Goal: Task Accomplishment & Management: Manage account settings

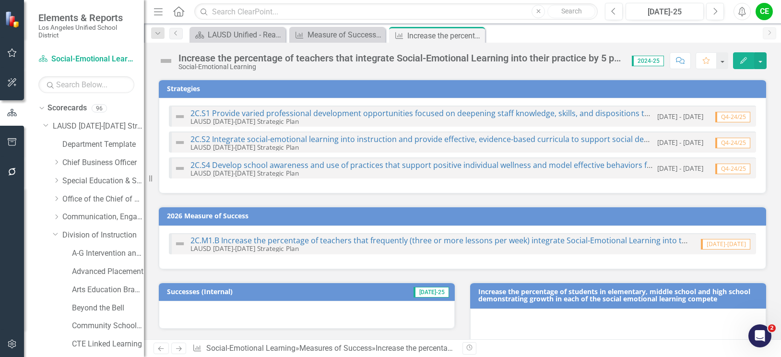
scroll to position [749, 0]
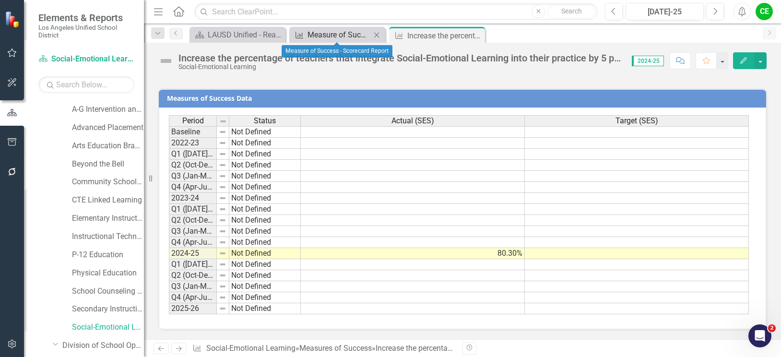
click at [338, 31] on div "Measure of Success - Scorecard Report" at bounding box center [338, 35] width 63 height 12
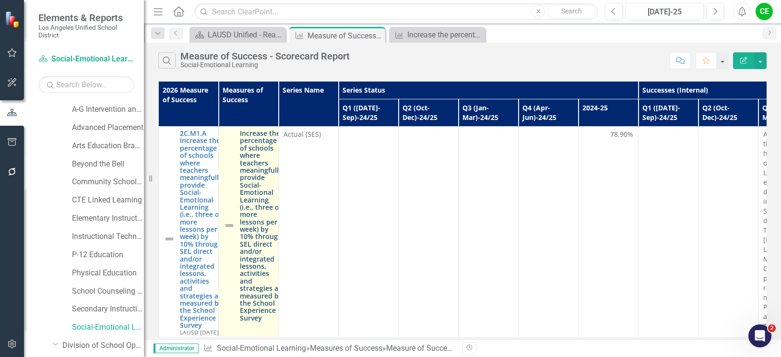
click at [259, 234] on link "Increase the percentage of schools where teachers meaningfully provide Social-E…" at bounding box center [261, 225] width 43 height 192
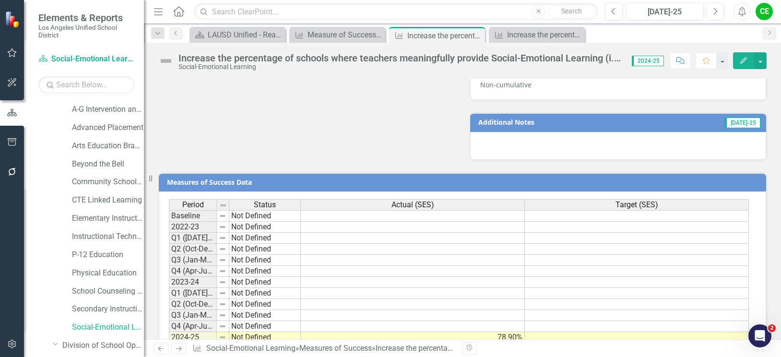
scroll to position [835, 0]
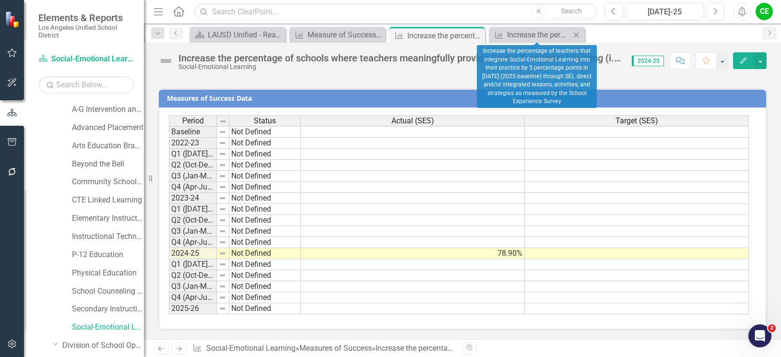
click at [574, 34] on icon "Close" at bounding box center [576, 35] width 10 height 8
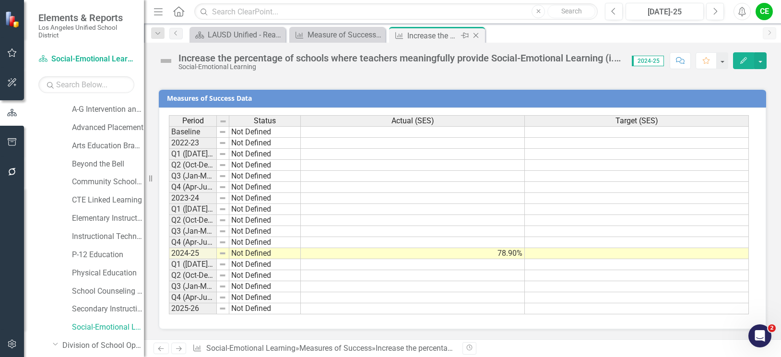
click at [477, 35] on icon "Close" at bounding box center [476, 36] width 10 height 8
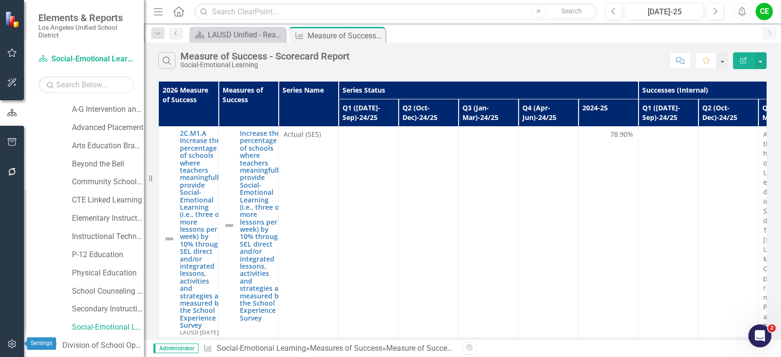
click at [9, 341] on icon "button" at bounding box center [12, 343] width 8 height 9
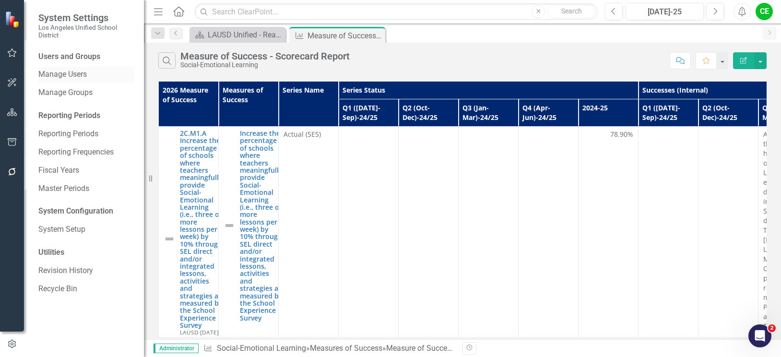
click at [73, 69] on div "Manage Users" at bounding box center [86, 75] width 96 height 16
click at [76, 70] on link "Manage Users" at bounding box center [86, 74] width 96 height 11
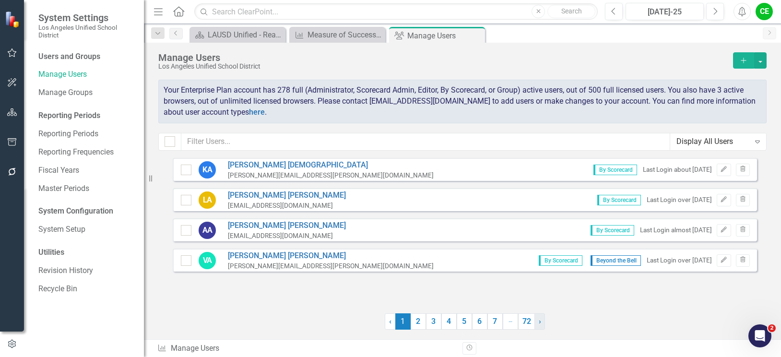
click at [538, 321] on span "›" at bounding box center [539, 320] width 2 height 9
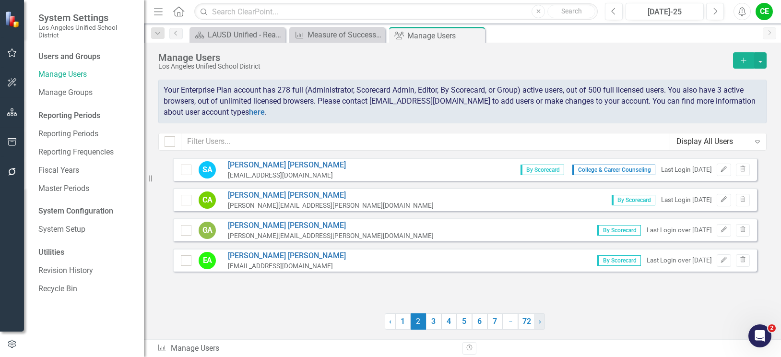
click at [538, 321] on span "›" at bounding box center [539, 320] width 2 height 9
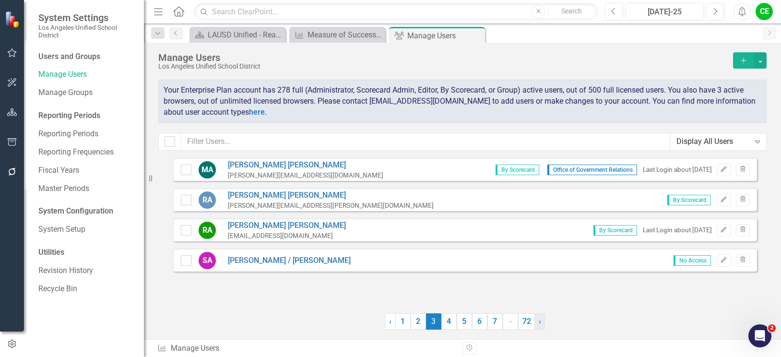
click at [538, 321] on span "›" at bounding box center [539, 320] width 2 height 9
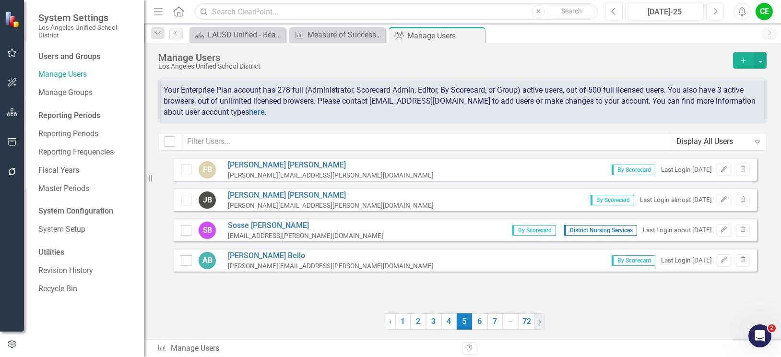
click at [538, 321] on span "›" at bounding box center [539, 320] width 2 height 9
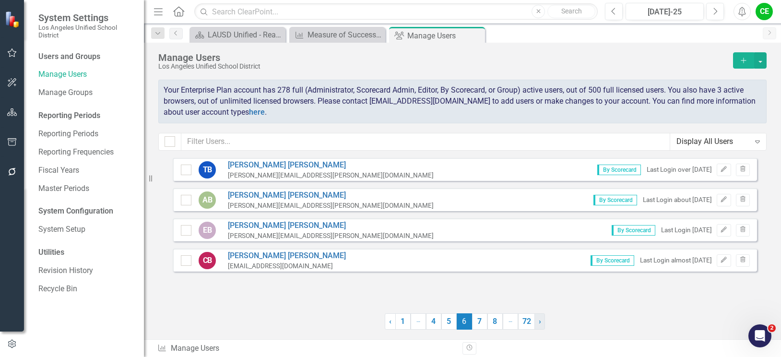
click at [538, 321] on span "›" at bounding box center [539, 320] width 2 height 9
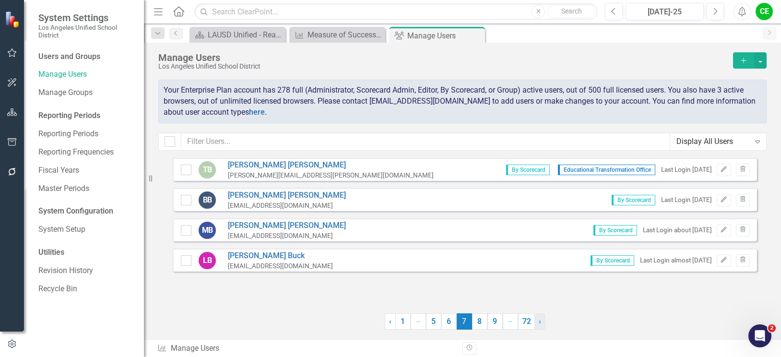
click at [538, 321] on span "›" at bounding box center [539, 320] width 2 height 9
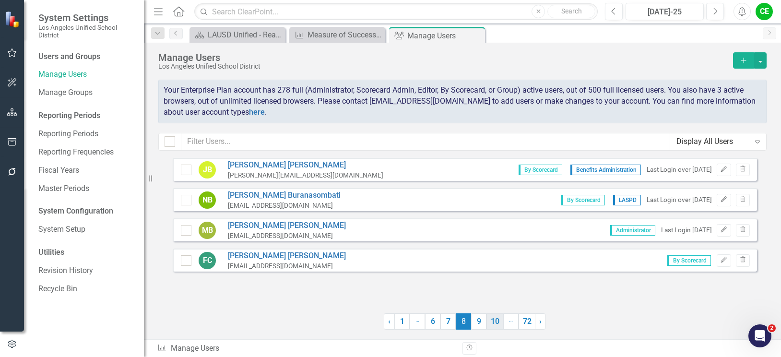
click at [491, 322] on link "10" at bounding box center [494, 321] width 17 height 16
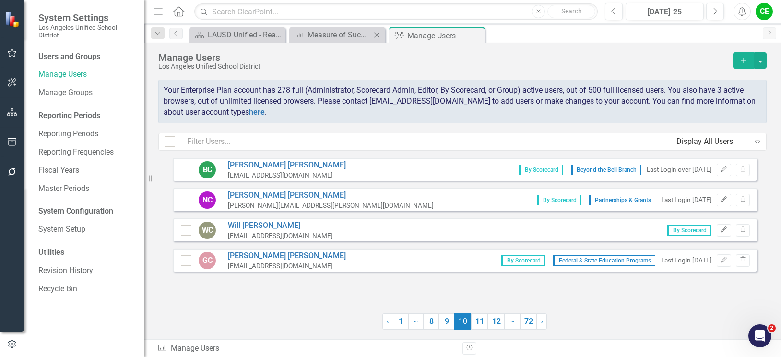
click at [339, 27] on div "Measures of Success Measure of Success - Scorecard Report Close" at bounding box center [337, 35] width 96 height 16
click at [336, 36] on div "Measure of Success - Scorecard Report" at bounding box center [338, 35] width 63 height 12
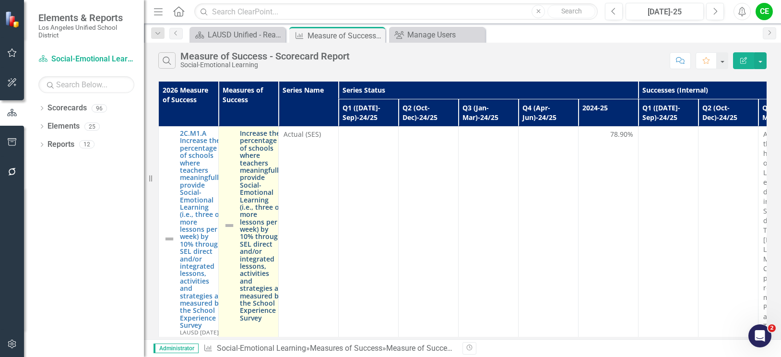
click at [262, 171] on link "Increase the percentage of schools where teachers meaningfully provide Social-E…" at bounding box center [261, 225] width 43 height 192
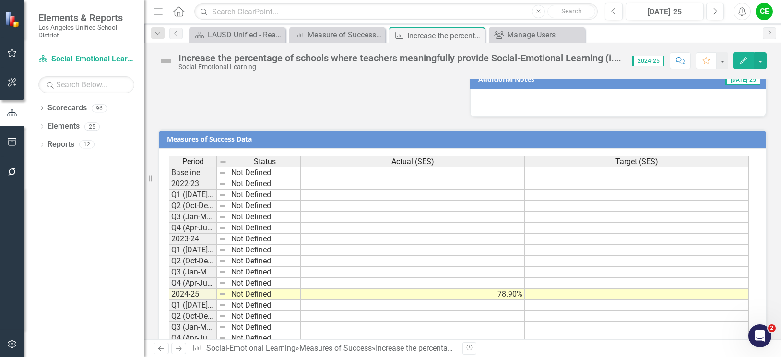
scroll to position [835, 0]
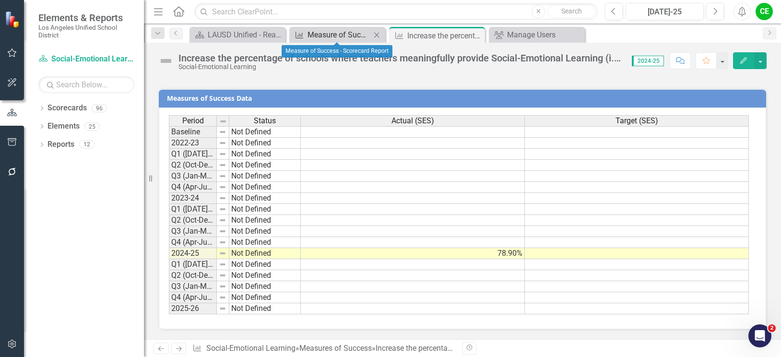
click at [339, 36] on div "Measure of Success - Scorecard Report" at bounding box center [338, 35] width 63 height 12
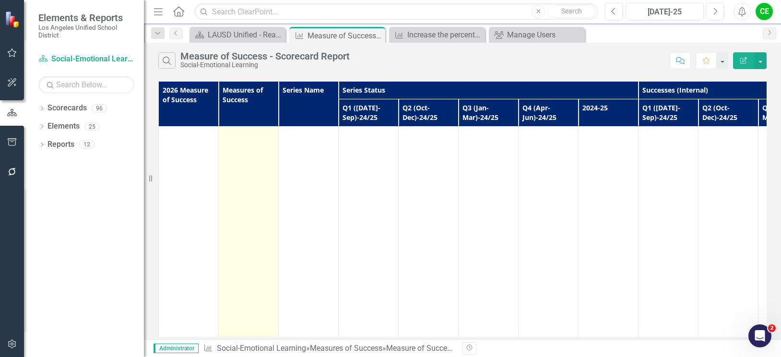
scroll to position [719, 0]
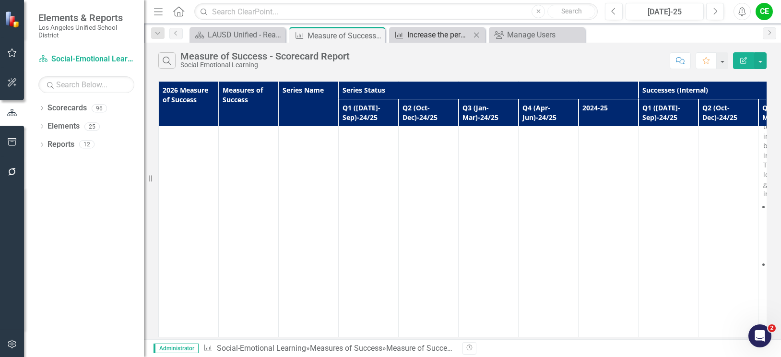
click at [433, 35] on div "Increase the percentage of schools where teachers meaningfully provide Social-E…" at bounding box center [438, 35] width 63 height 12
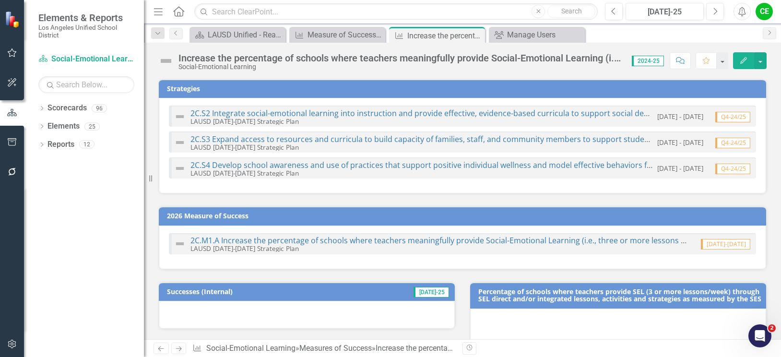
click at [422, 57] on div "Increase the percentage of schools where teachers meaningfully provide Social-E…" at bounding box center [400, 58] width 444 height 11
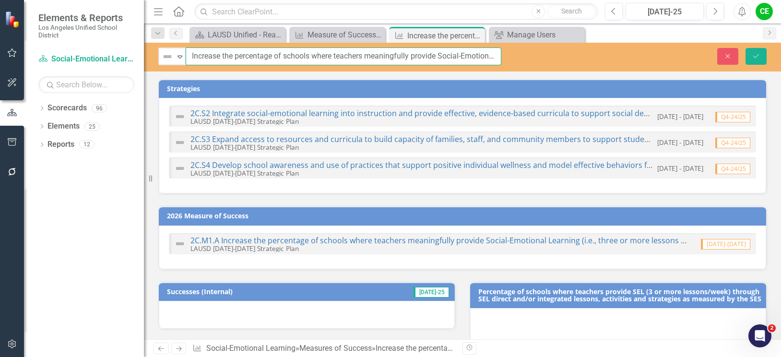
click at [422, 57] on input "Increase the percentage of schools where teachers meaningfully provide Social-E…" at bounding box center [344, 56] width 316 height 18
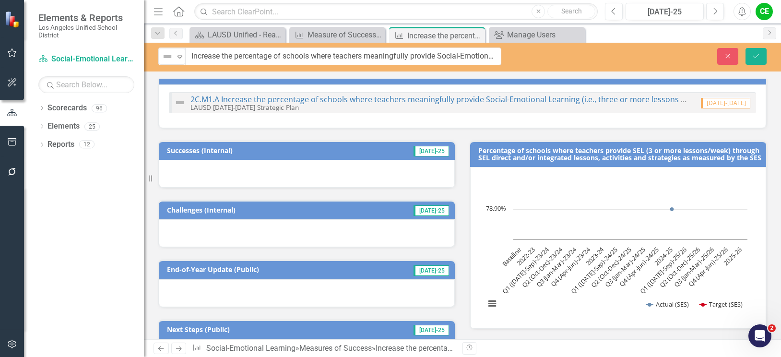
scroll to position [144, 0]
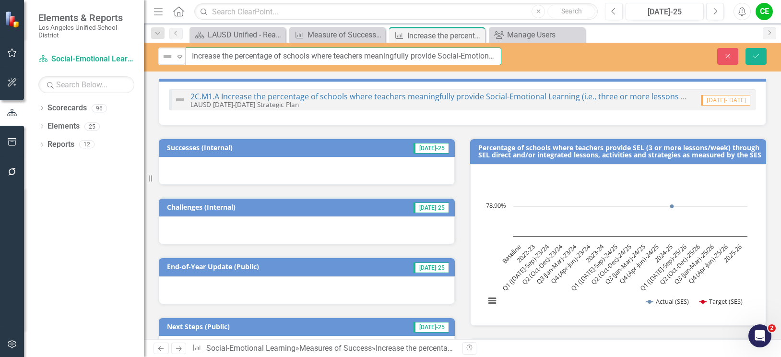
click at [472, 58] on input "Increase the percentage of schools where teachers meaningfully provide Social-E…" at bounding box center [344, 56] width 316 height 18
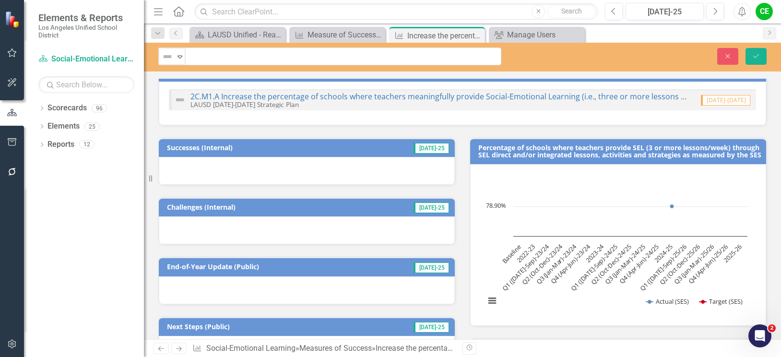
scroll to position [0, 0]
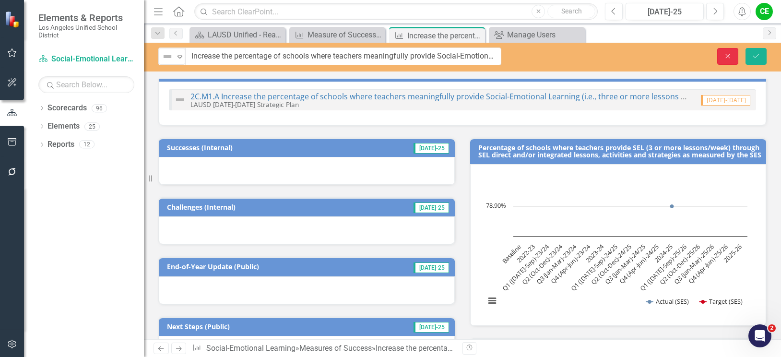
click at [728, 53] on icon "Close" at bounding box center [727, 56] width 9 height 7
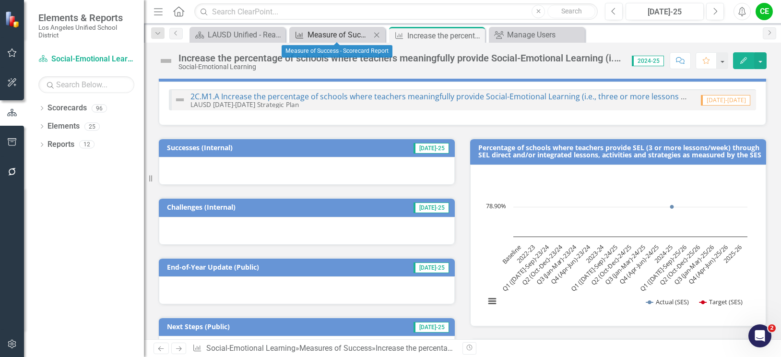
click at [321, 34] on div "Measure of Success - Scorecard Report" at bounding box center [338, 35] width 63 height 12
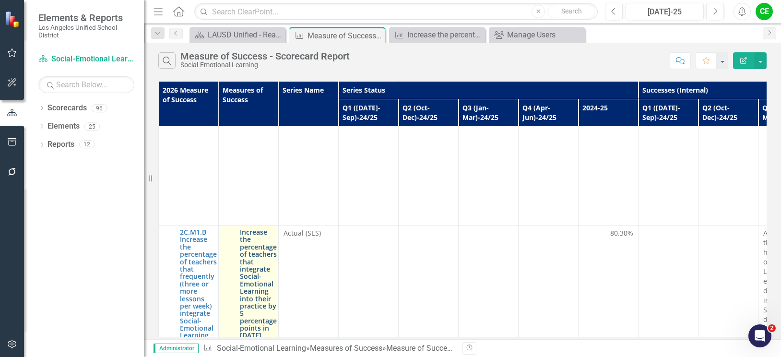
scroll to position [1678, 0]
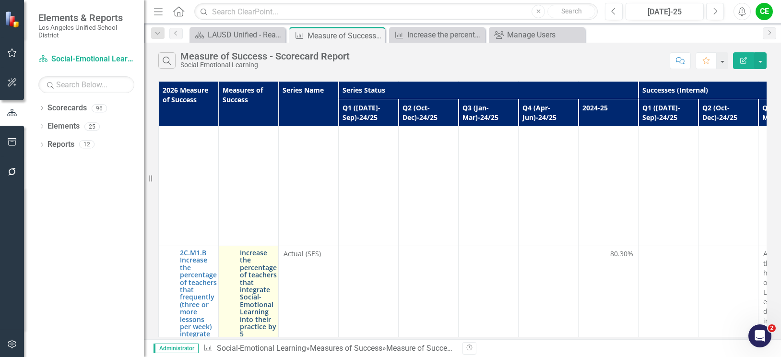
click at [259, 249] on link "Increase the percentage of teachers that integrate Social-Emotional Learning in…" at bounding box center [258, 363] width 37 height 229
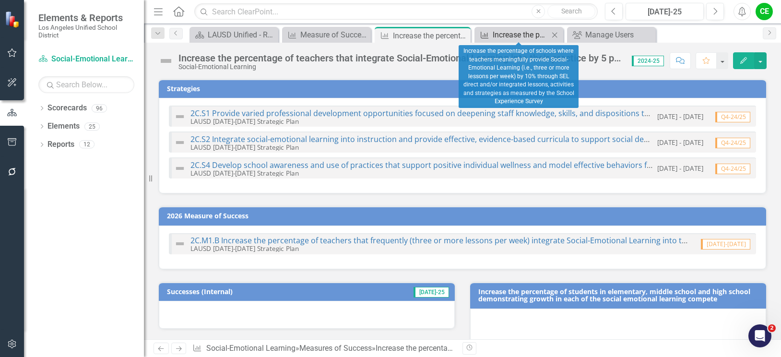
click at [519, 33] on div "Increase the percentage of schools where teachers meaningfully provide Social-E…" at bounding box center [520, 35] width 56 height 12
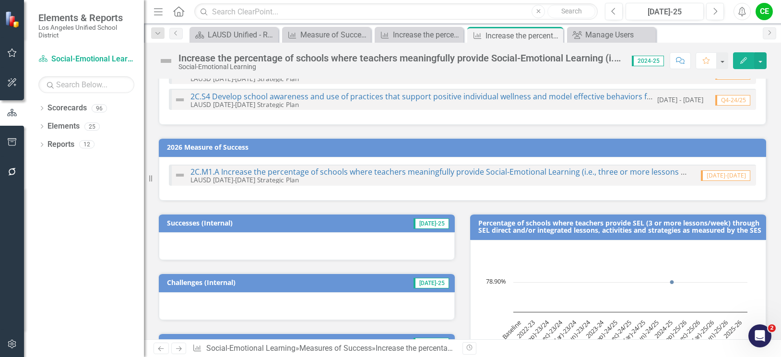
scroll to position [96, 0]
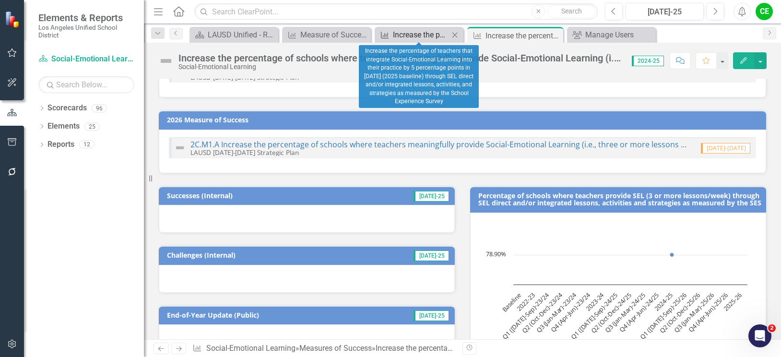
click at [407, 36] on div "Increase the percentage of teachers that integrate Social-Emotional Learning in…" at bounding box center [421, 35] width 56 height 12
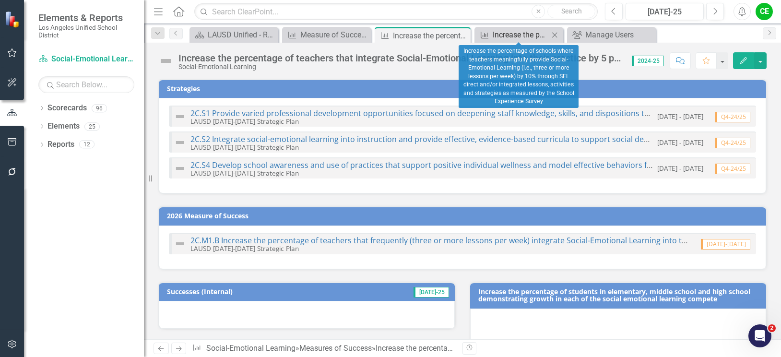
click at [544, 35] on div "Increase the percentage of schools where teachers meaningfully provide Social-E…" at bounding box center [520, 35] width 56 height 12
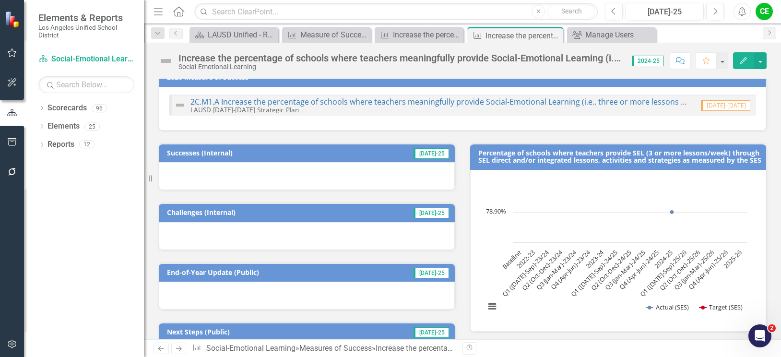
scroll to position [144, 0]
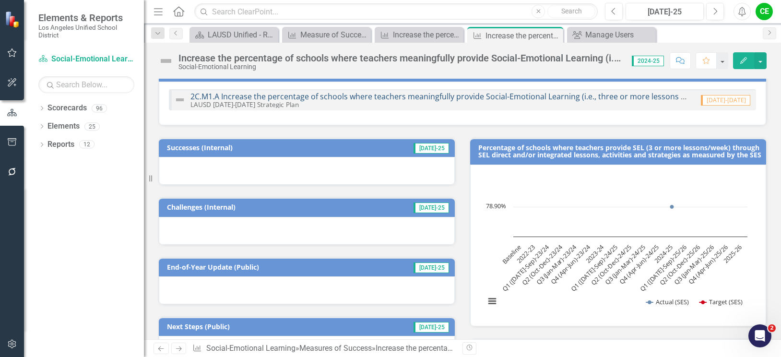
click at [318, 95] on link "2C.M1.A Increase the percentage of schools where teachers meaningfully provide …" at bounding box center [677, 96] width 974 height 11
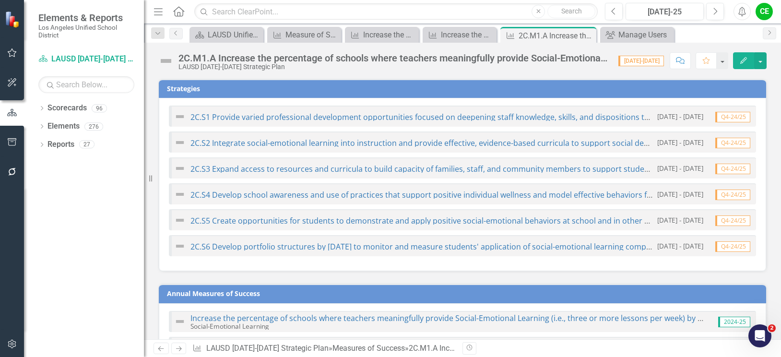
click at [276, 58] on div "2C.M1.A Increase the percentage of schools where teachers meaningfully provide …" at bounding box center [393, 58] width 430 height 11
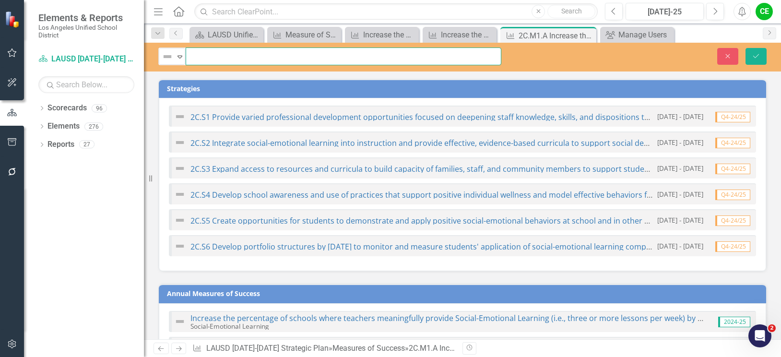
scroll to position [0, 615]
drag, startPoint x: 192, startPoint y: 57, endPoint x: 399, endPoint y: 42, distance: 207.7
click at [587, 62] on div "Not Defined Expand 2C.M1.A Increase the percentage of schools where teachers me…" at bounding box center [462, 56] width 637 height 18
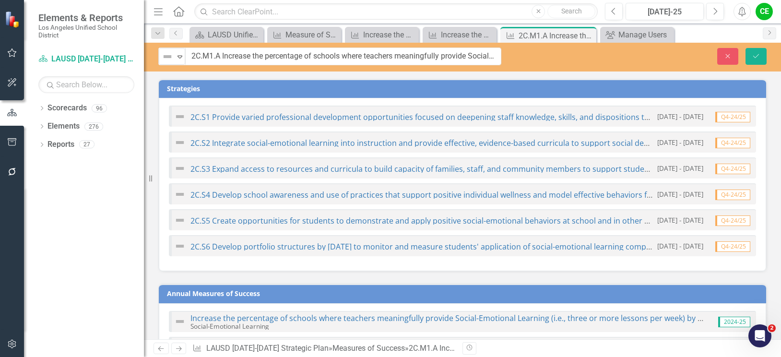
drag, startPoint x: 426, startPoint y: 57, endPoint x: 303, endPoint y: 76, distance: 124.7
click at [303, 76] on div "Not Defined Expand 2C.M1.A Increase the percentage of schools where teachers me…" at bounding box center [462, 191] width 637 height 296
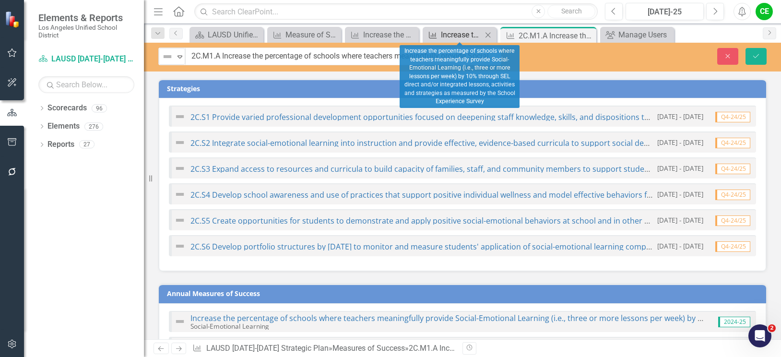
click at [471, 32] on div "Increase the percentage of schools where teachers meaningfully provide Social-E…" at bounding box center [461, 35] width 41 height 12
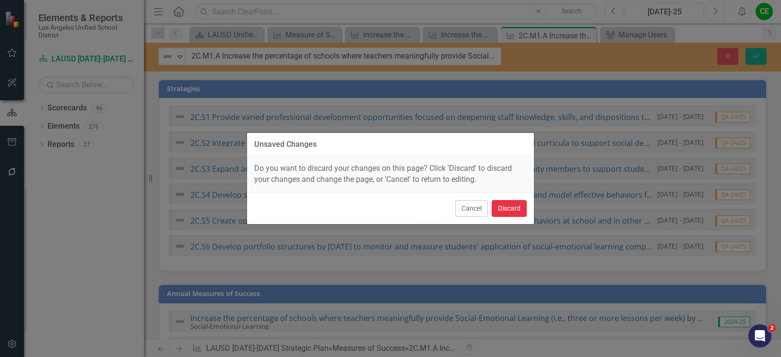
click at [497, 210] on button "Discard" at bounding box center [508, 208] width 35 height 17
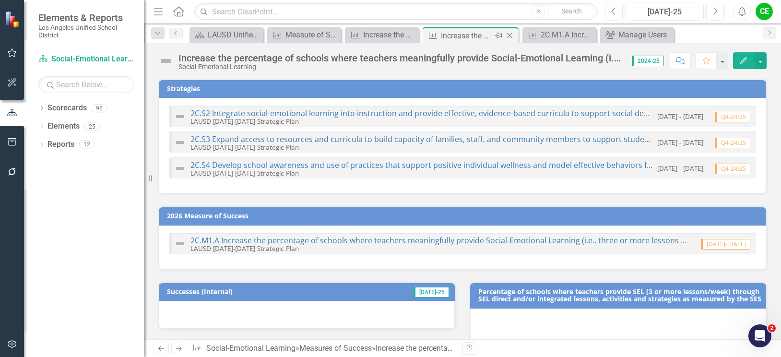
click at [461, 35] on div "Increase the percentage of schools where teachers meaningfully provide Social-E…" at bounding box center [466, 36] width 51 height 12
click at [255, 63] on div "Social-Emotional Learning" at bounding box center [400, 66] width 444 height 7
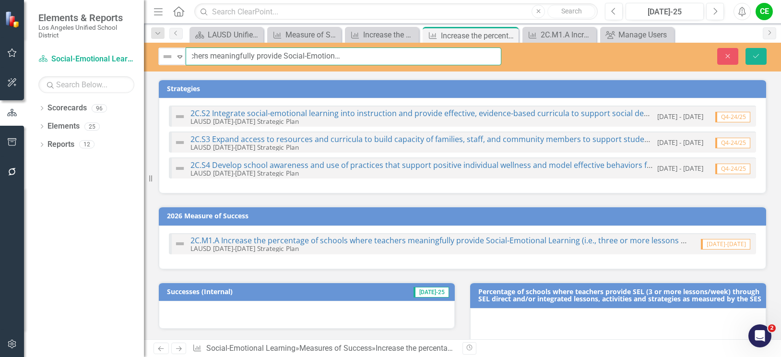
scroll to position [0, 584]
drag, startPoint x: 189, startPoint y: 56, endPoint x: 398, endPoint y: 51, distance: 208.2
click at [617, 62] on div "Not Defined Expand Increase the percentage of schools where teachers meaningful…" at bounding box center [462, 56] width 637 height 18
click at [559, 55] on div "Close Save" at bounding box center [648, 56] width 251 height 17
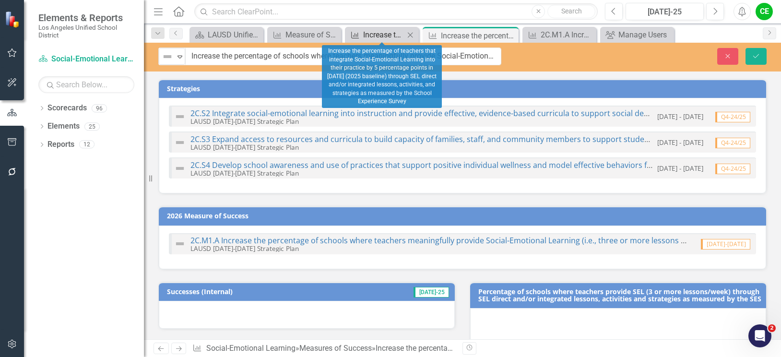
click at [380, 33] on div "Increase the percentage of teachers that integrate Social-Emotional Learning in…" at bounding box center [383, 35] width 41 height 12
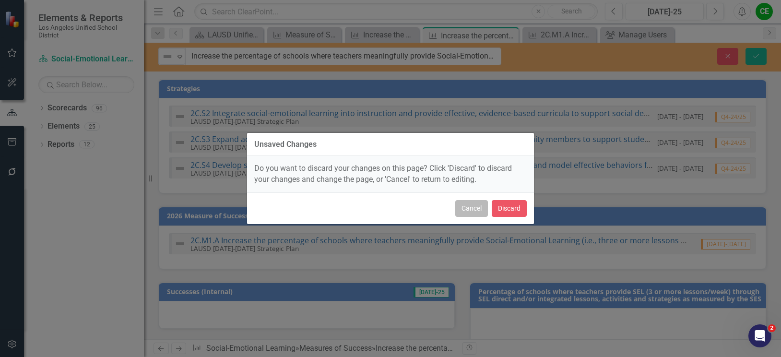
click at [467, 209] on button "Cancel" at bounding box center [471, 208] width 33 height 17
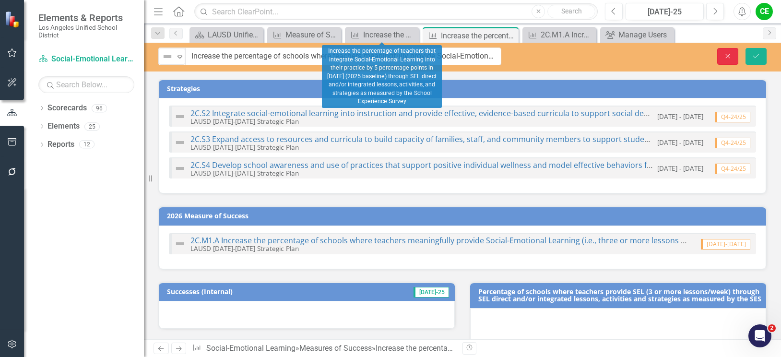
click at [729, 55] on icon "Close" at bounding box center [727, 56] width 9 height 7
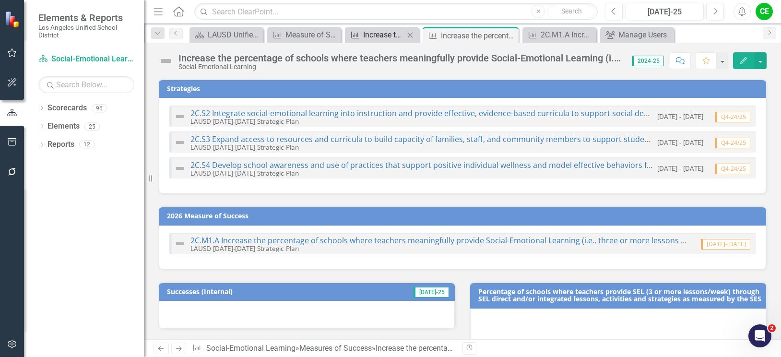
click at [382, 33] on div "Increase the percentage of teachers that integrate Social-Emotional Learning in…" at bounding box center [383, 35] width 41 height 12
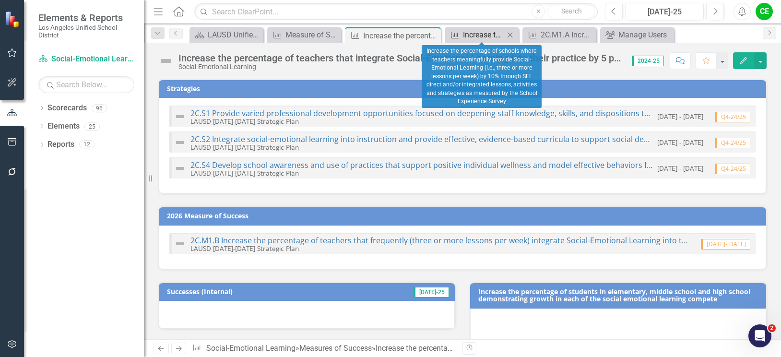
click at [483, 31] on div "Increase the percentage of schools where teachers meaningfully provide Social-E…" at bounding box center [483, 35] width 41 height 12
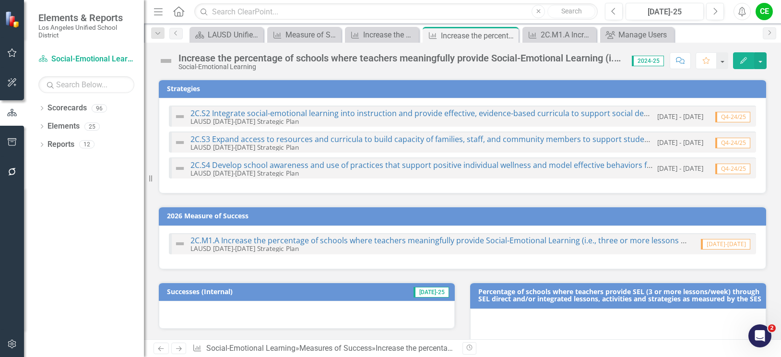
click at [428, 58] on div "Increase the percentage of schools where teachers meaningfully provide Social-E…" at bounding box center [400, 58] width 444 height 11
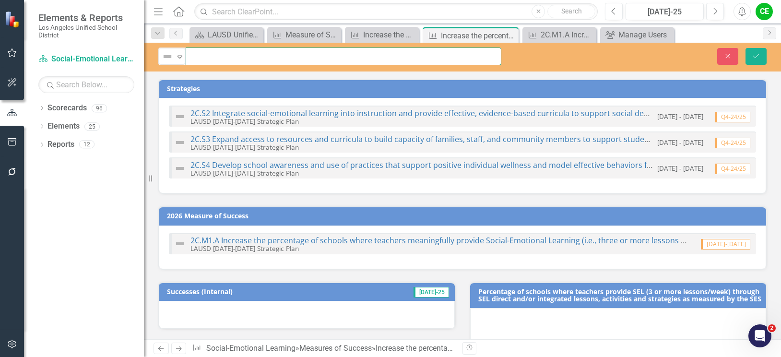
scroll to position [0, 584]
drag, startPoint x: 191, startPoint y: 57, endPoint x: 562, endPoint y: 57, distance: 370.7
click at [562, 57] on div "Not Defined Expand Increase the percentage of schools where teachers meaningful…" at bounding box center [462, 56] width 637 height 18
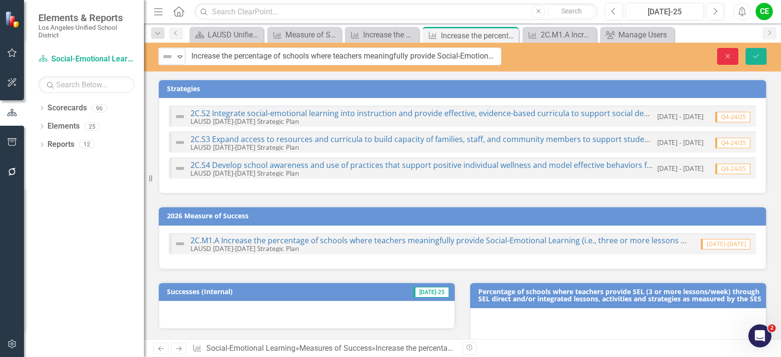
click at [724, 57] on icon "Close" at bounding box center [727, 56] width 9 height 7
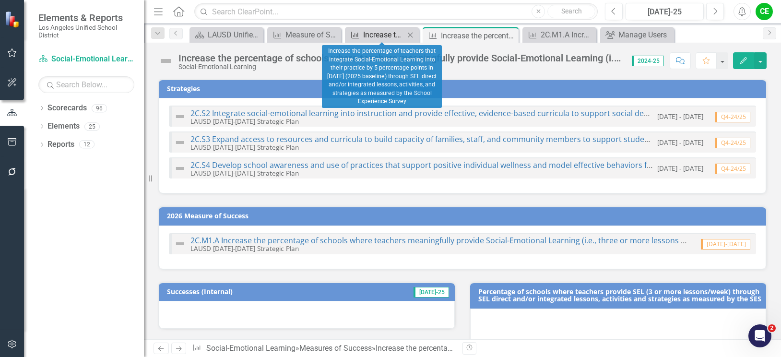
click at [372, 34] on div "Increase the percentage of teachers that integrate Social-Emotional Learning in…" at bounding box center [383, 35] width 41 height 12
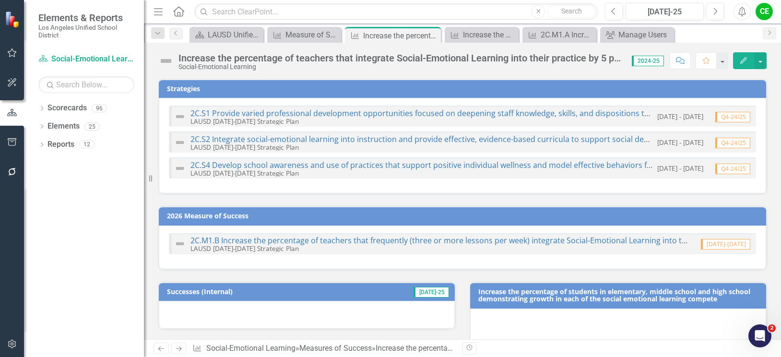
click at [335, 58] on div "Increase the percentage of teachers that integrate Social-Emotional Learning in…" at bounding box center [400, 58] width 444 height 11
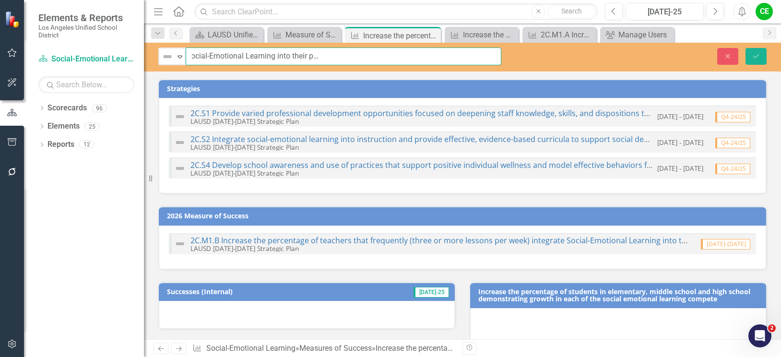
scroll to position [0, 578]
drag, startPoint x: 189, startPoint y: 56, endPoint x: 576, endPoint y: 64, distance: 387.1
click at [692, 66] on div "Not Defined Expand Increase the percentage of teachers that integrate Social-Em…" at bounding box center [462, 57] width 637 height 29
click at [725, 53] on icon "Close" at bounding box center [727, 56] width 9 height 7
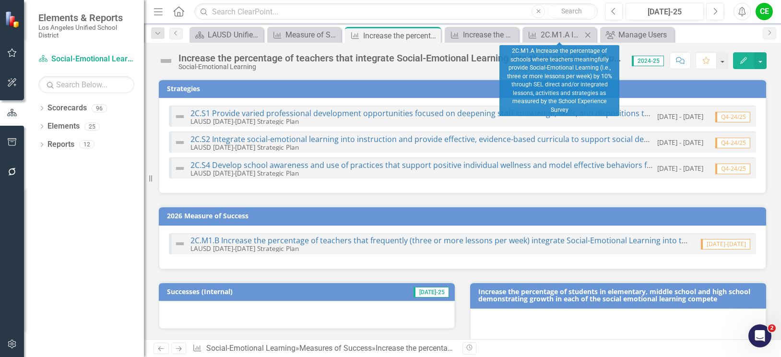
click at [590, 38] on icon "Close" at bounding box center [588, 35] width 10 height 8
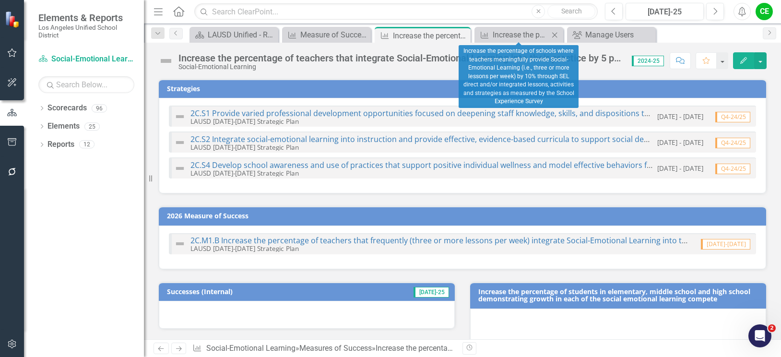
click at [552, 33] on icon "Close" at bounding box center [555, 35] width 10 height 8
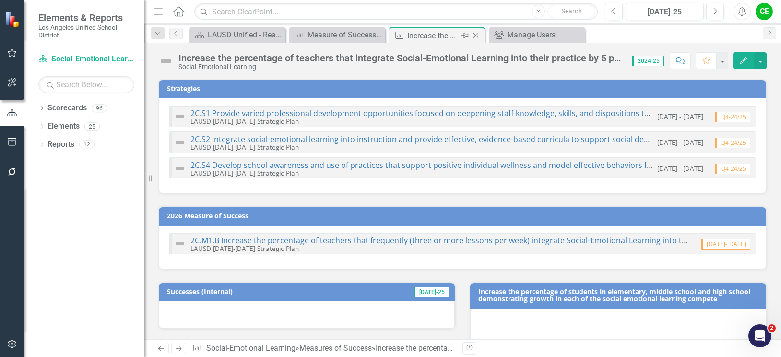
click at [474, 36] on icon "Close" at bounding box center [476, 36] width 10 height 8
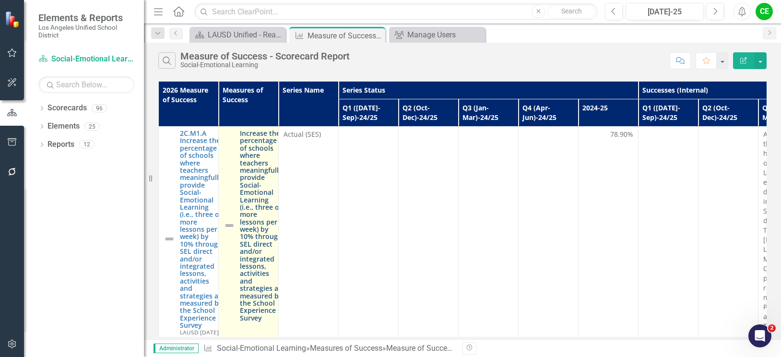
click at [251, 232] on link "Increase the percentage of schools where teachers meaningfully provide Social-E…" at bounding box center [261, 225] width 43 height 192
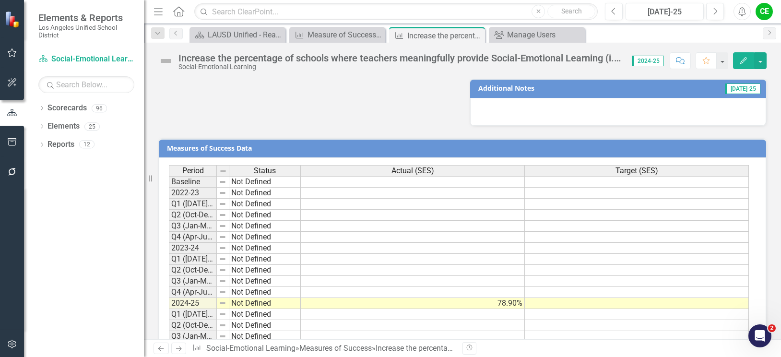
scroll to position [835, 0]
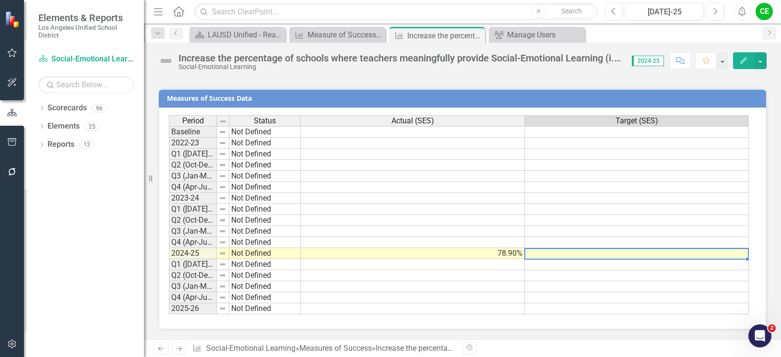
click at [635, 254] on td at bounding box center [637, 253] width 224 height 11
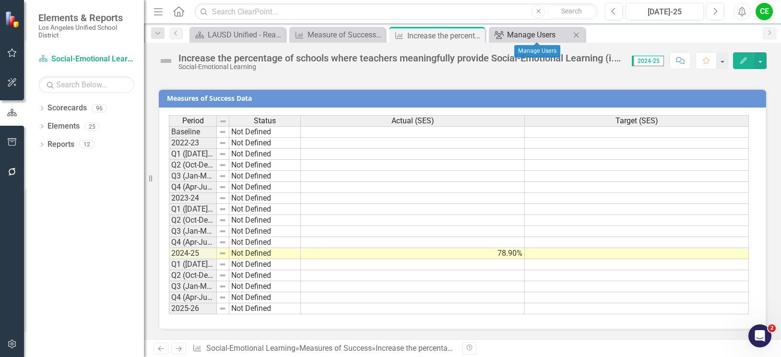
click at [543, 33] on div "Manage Users" at bounding box center [538, 35] width 63 height 12
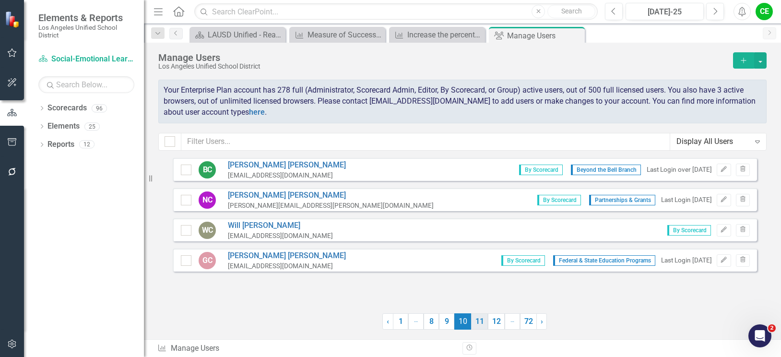
click at [478, 324] on link "11" at bounding box center [479, 321] width 17 height 16
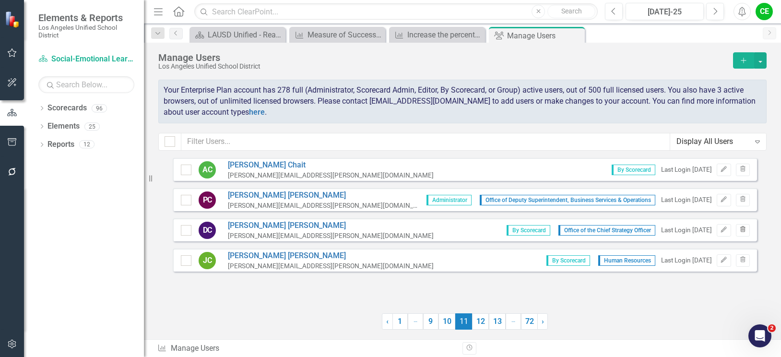
click at [743, 229] on icon "Trash" at bounding box center [742, 230] width 7 height 6
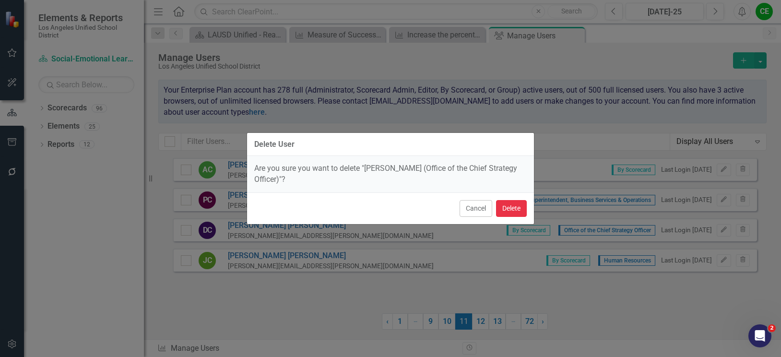
click at [515, 210] on button "Delete" at bounding box center [511, 208] width 31 height 17
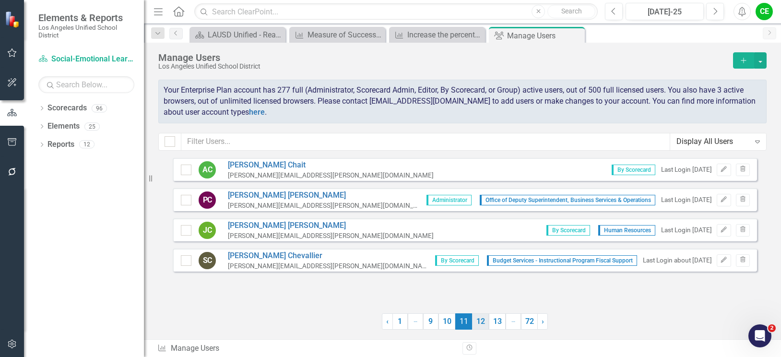
click at [480, 319] on link "12" at bounding box center [480, 321] width 17 height 16
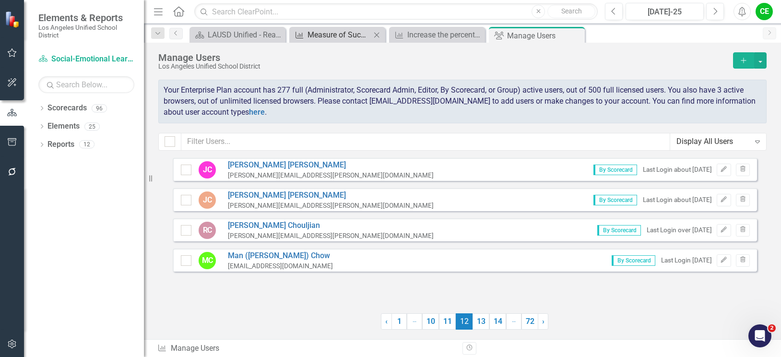
click at [323, 33] on div "Measure of Success - Scorecard Report" at bounding box center [338, 35] width 63 height 12
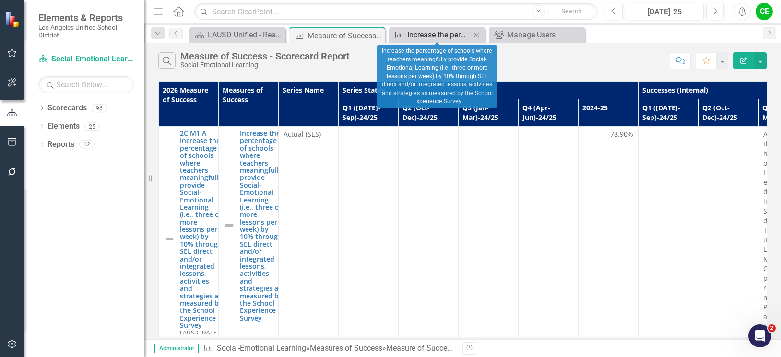
click at [429, 36] on div "Increase the percentage of schools where teachers meaningfully provide Social-E…" at bounding box center [438, 35] width 63 height 12
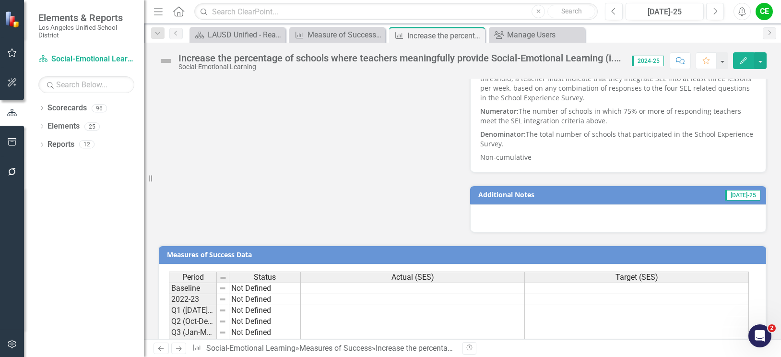
scroll to position [835, 0]
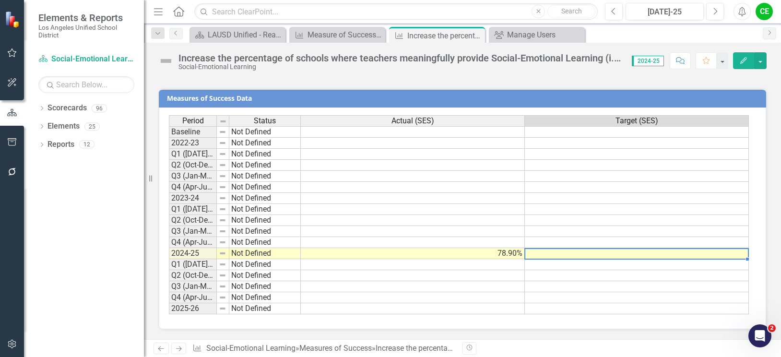
click at [699, 252] on td at bounding box center [637, 253] width 224 height 11
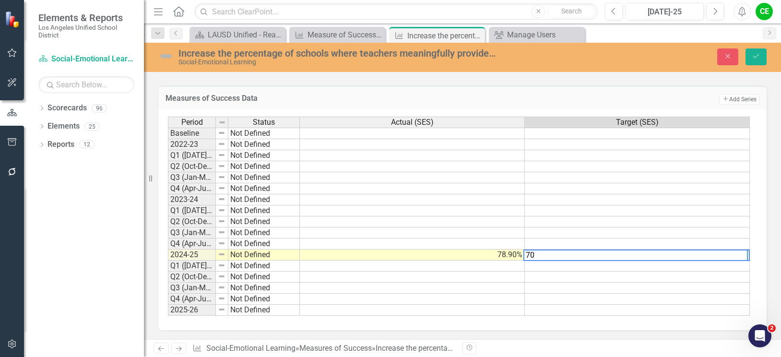
type textarea "70"
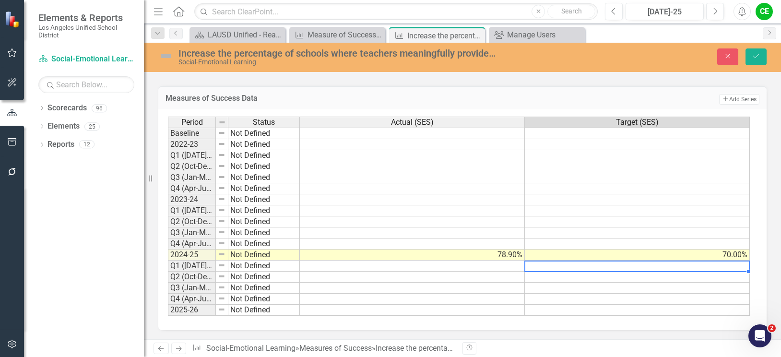
click at [699, 270] on td at bounding box center [637, 265] width 225 height 11
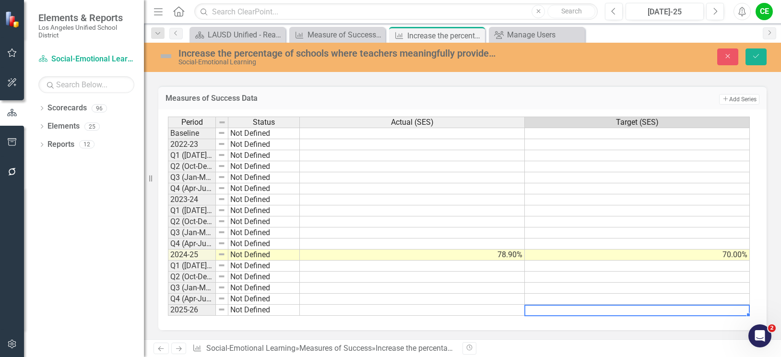
click at [688, 316] on td at bounding box center [637, 309] width 225 height 11
type textarea "80"
click at [688, 304] on td at bounding box center [637, 298] width 225 height 11
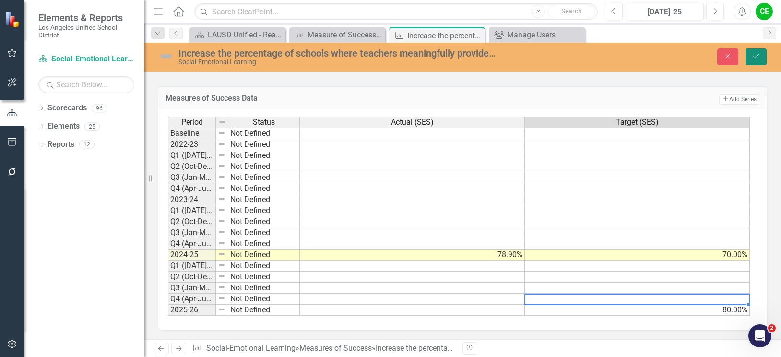
click at [752, 58] on icon "Save" at bounding box center [755, 56] width 9 height 7
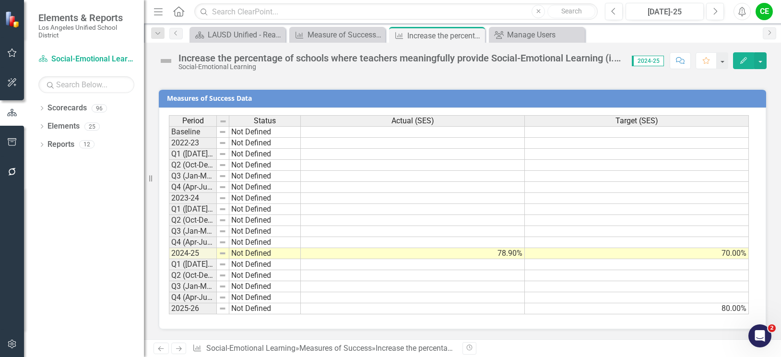
click at [257, 254] on td "Not Defined" at bounding box center [264, 253] width 71 height 11
click at [262, 254] on td "Not Defined" at bounding box center [264, 253] width 71 height 11
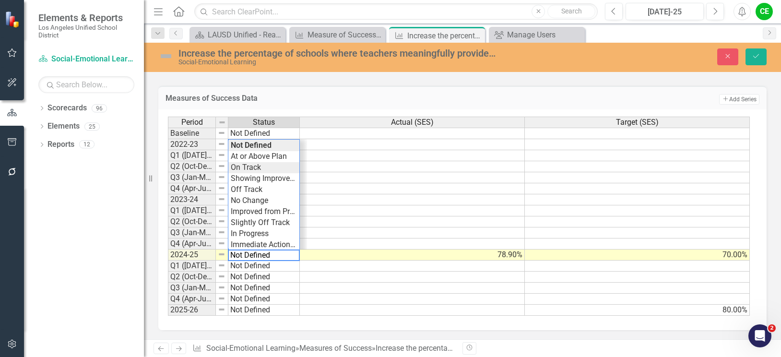
type textarea "On Track"
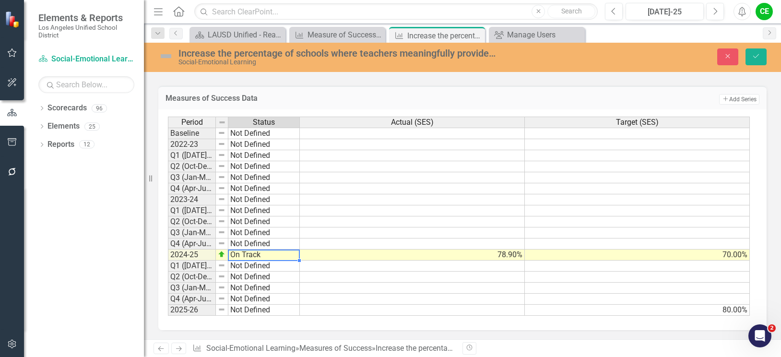
click at [253, 171] on div "Period Status Actual (SES) Target (SES) Baseline Not Defined 2022-23 Not Define…" at bounding box center [459, 216] width 582 height 199
click at [751, 58] on button "Save" at bounding box center [755, 56] width 21 height 17
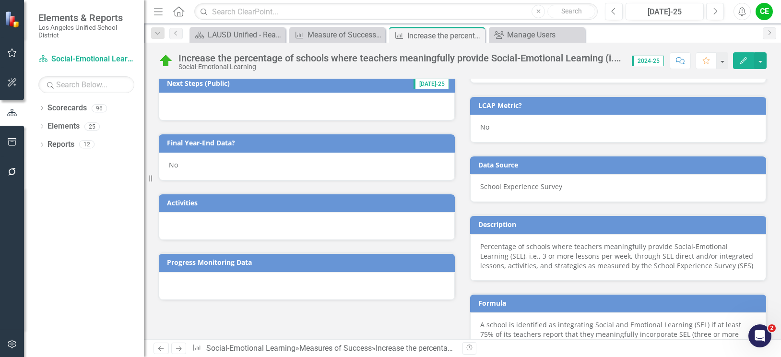
scroll to position [384, 0]
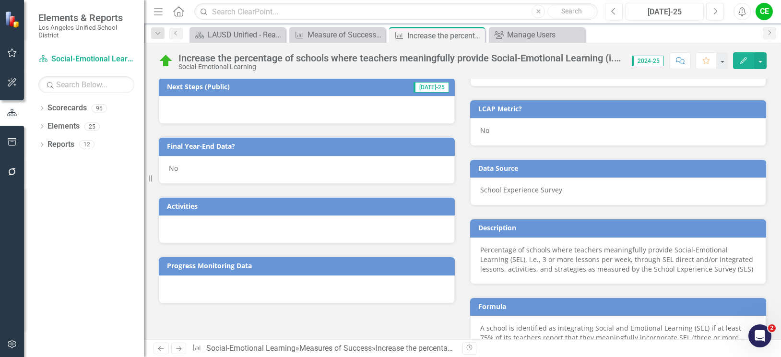
click at [187, 172] on div "No" at bounding box center [307, 170] width 296 height 28
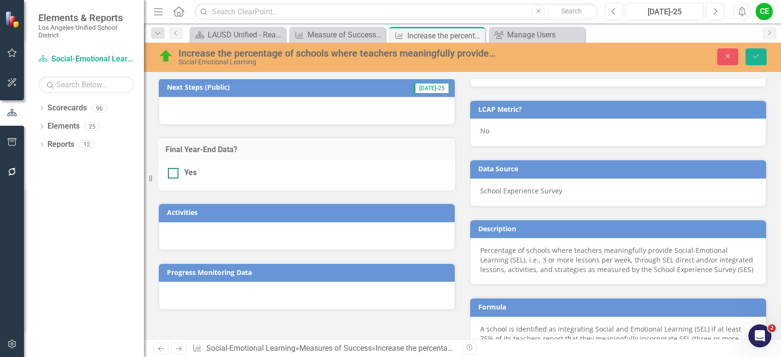
click at [173, 172] on input "Yes" at bounding box center [171, 171] width 6 height 6
checkbox input "true"
click at [752, 58] on icon "Save" at bounding box center [755, 56] width 9 height 7
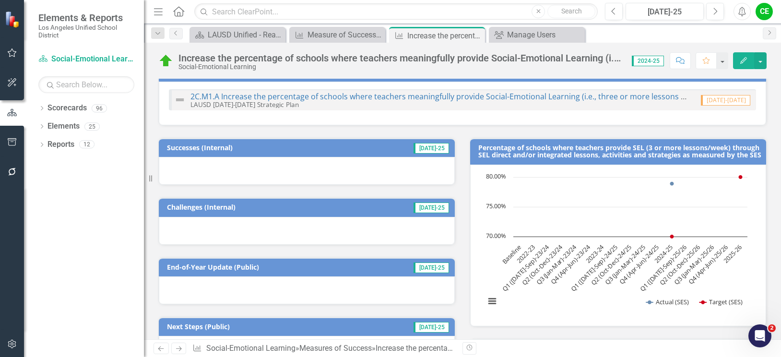
scroll to position [96, 0]
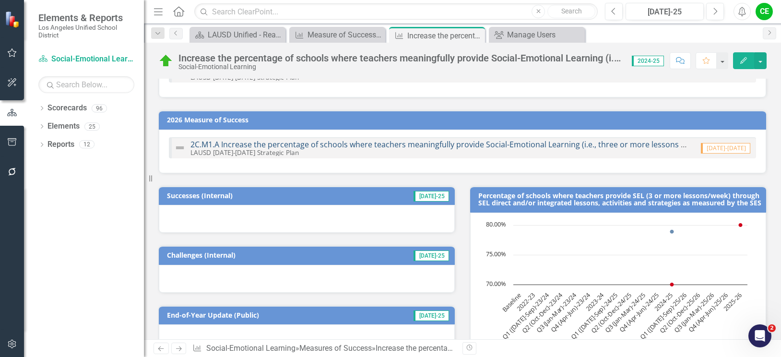
click at [419, 144] on link "2C.M1.A Increase the percentage of schools where teachers meaningfully provide …" at bounding box center [677, 144] width 974 height 11
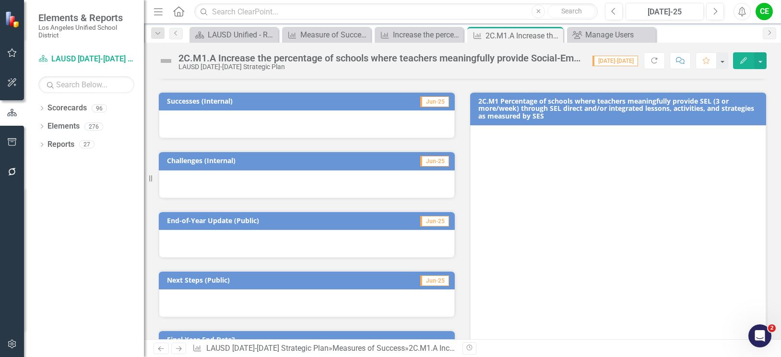
scroll to position [432, 0]
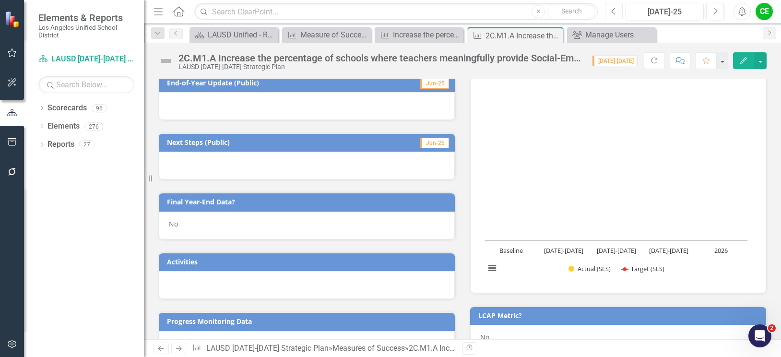
click at [610, 14] on button "Previous" at bounding box center [614, 11] width 18 height 17
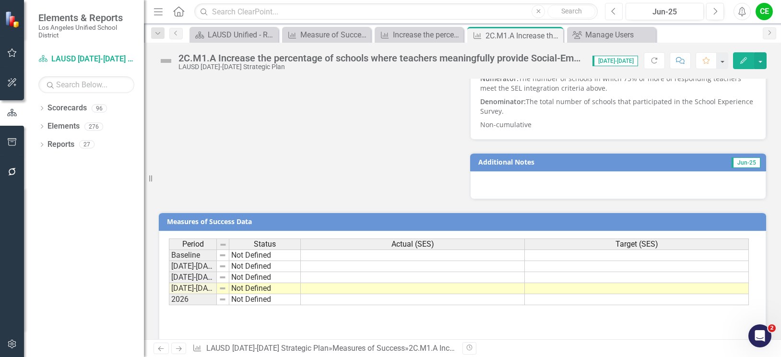
scroll to position [979, 0]
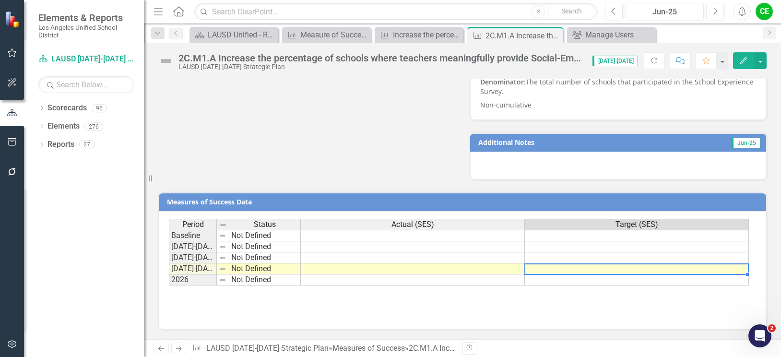
click at [636, 269] on td at bounding box center [637, 268] width 224 height 11
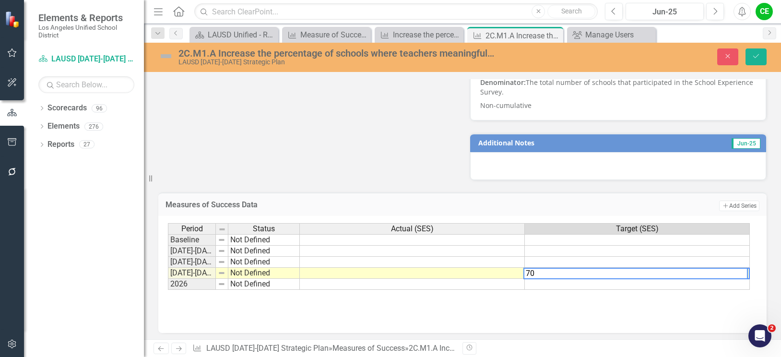
type textarea "70"
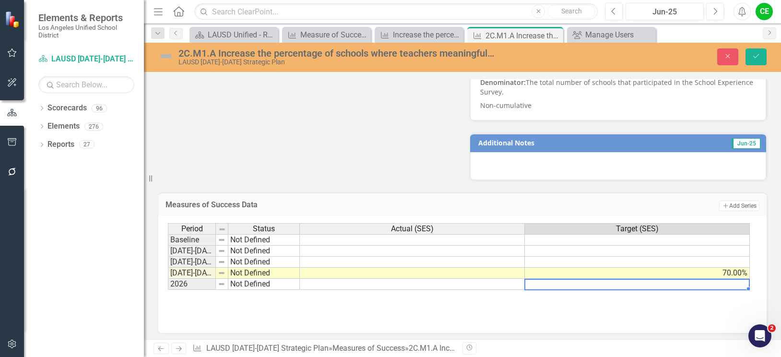
click at [633, 283] on td at bounding box center [637, 284] width 225 height 11
type textarea "80"
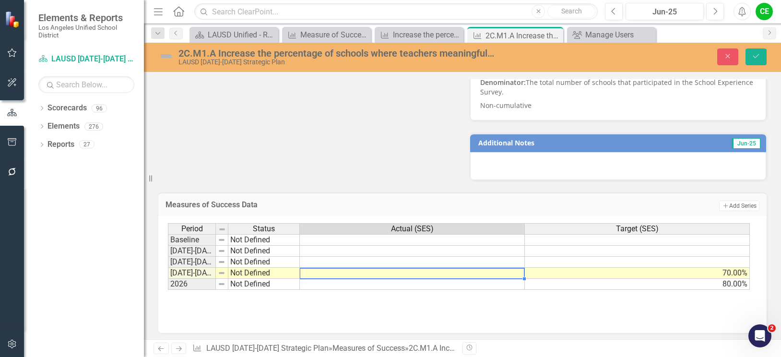
click at [490, 276] on td at bounding box center [412, 273] width 225 height 11
type textarea "78.9"
click at [491, 287] on td at bounding box center [412, 284] width 225 height 11
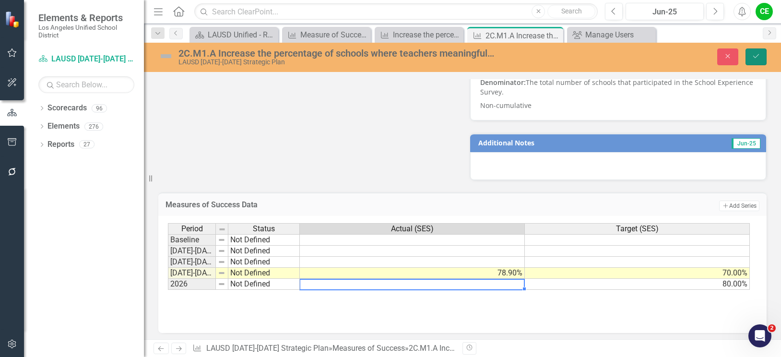
click at [749, 58] on button "Save" at bounding box center [755, 56] width 21 height 17
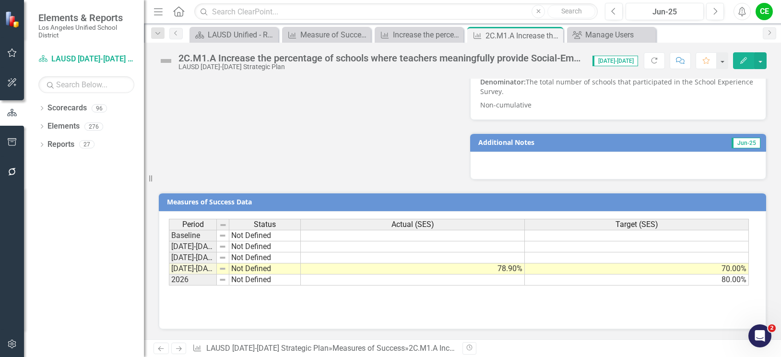
click at [248, 269] on td "Not Defined" at bounding box center [264, 268] width 71 height 11
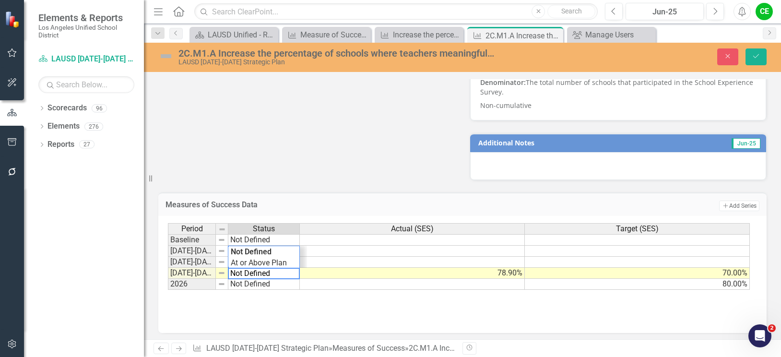
drag, startPoint x: 274, startPoint y: 272, endPoint x: 211, endPoint y: 273, distance: 62.8
click at [211, 273] on div "Period Status Actual (SES) Target (SES) Baseline Not Defined [DATE]-[DATE] Not …" at bounding box center [459, 256] width 582 height 67
click at [248, 262] on div "Period Status Actual (SES) Target (SES) Baseline Not Defined [DATE]-[DATE] Not …" at bounding box center [459, 256] width 582 height 67
type textarea "On Track"
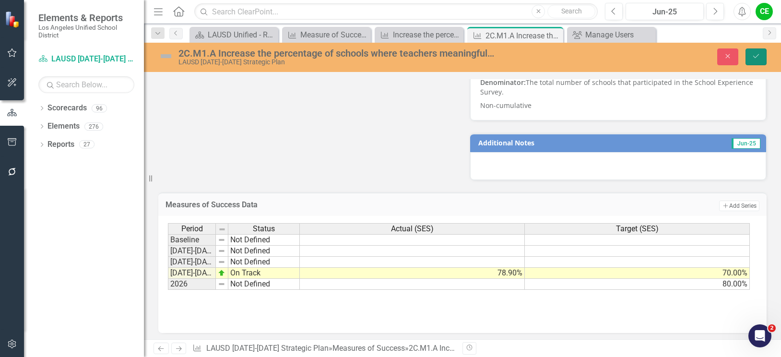
click at [760, 54] on button "Save" at bounding box center [755, 56] width 21 height 17
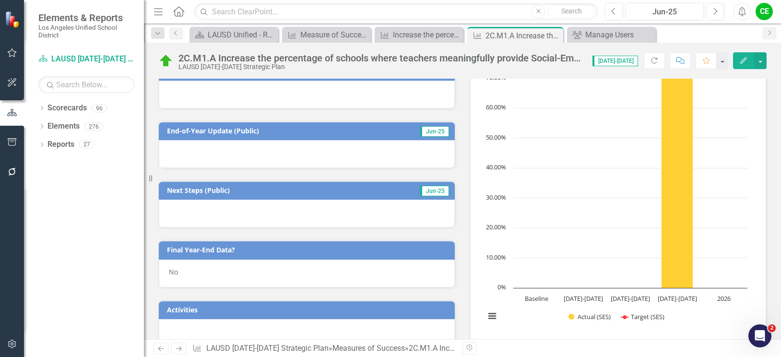
scroll to position [527, 0]
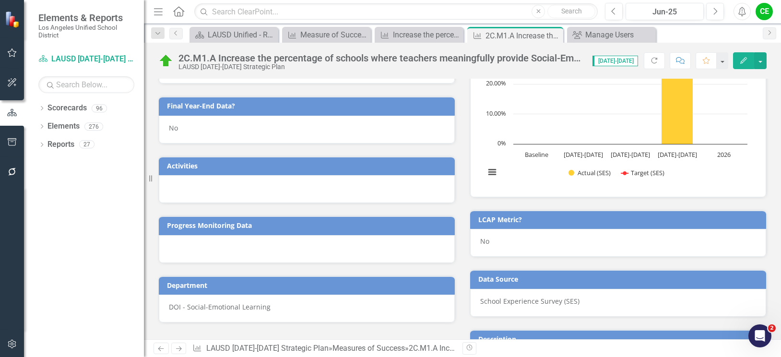
click at [191, 129] on div "No" at bounding box center [307, 130] width 296 height 28
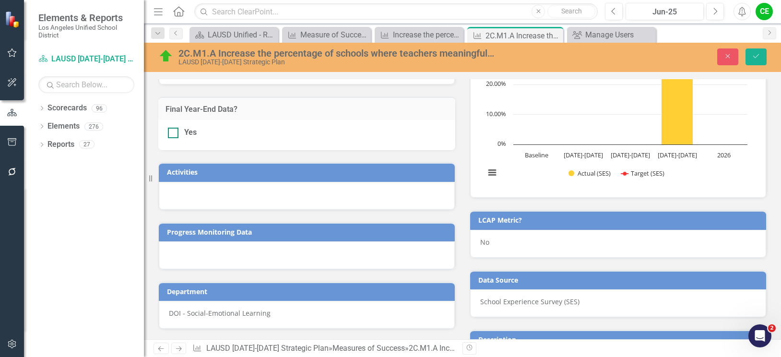
click at [171, 132] on input "Yes" at bounding box center [171, 131] width 6 height 6
checkbox input "true"
click at [755, 51] on button "Save" at bounding box center [755, 56] width 21 height 17
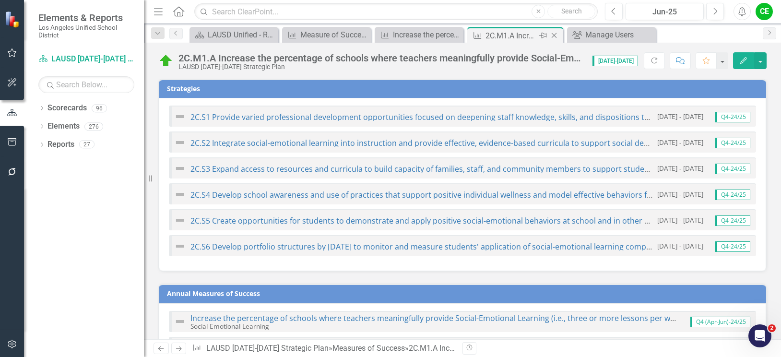
click at [552, 34] on icon "Close" at bounding box center [554, 36] width 10 height 8
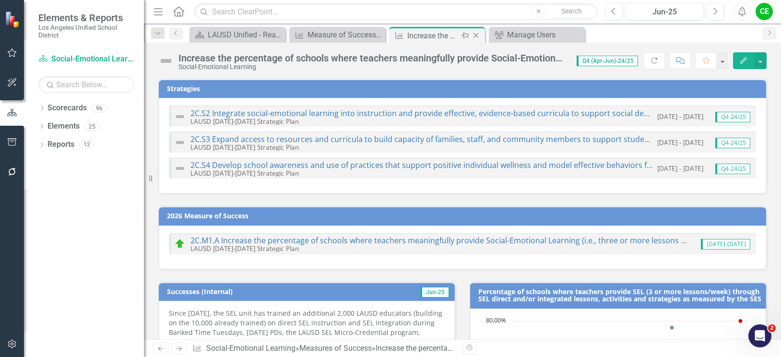
click at [474, 33] on icon "Close" at bounding box center [476, 36] width 10 height 8
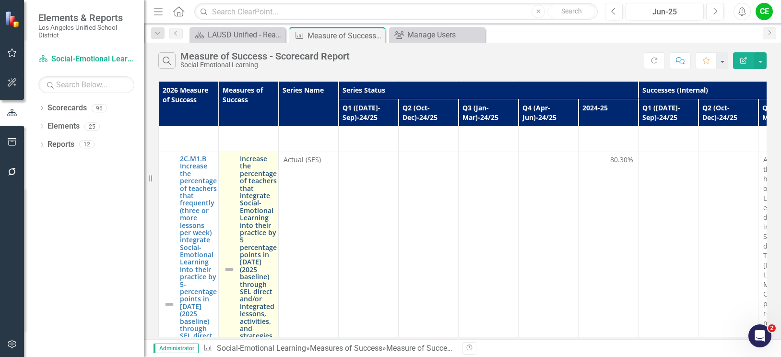
scroll to position [1774, 0]
click at [255, 201] on link "Increase the percentage of teachers that integrate Social-Emotional Learning in…" at bounding box center [258, 267] width 37 height 229
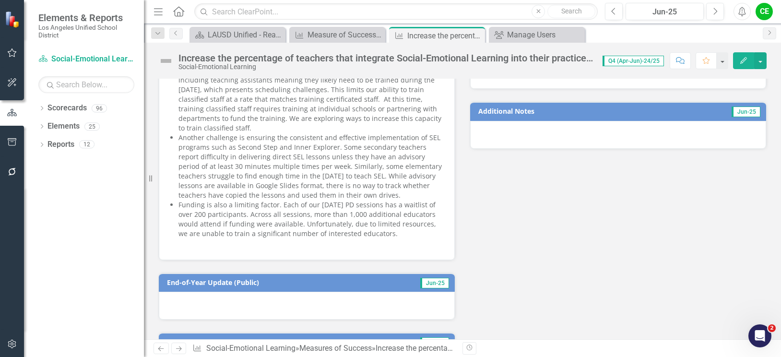
scroll to position [719, 0]
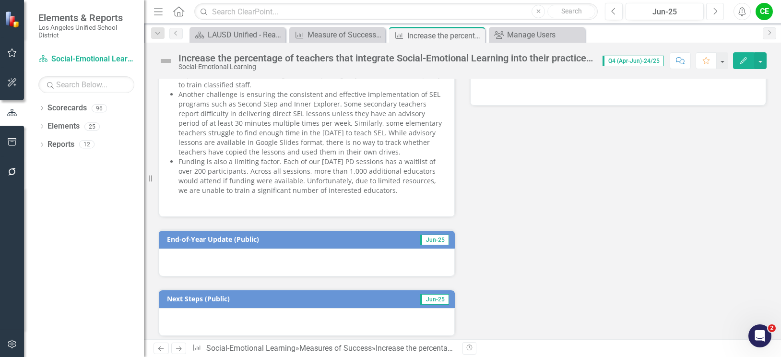
click at [711, 10] on button "Next" at bounding box center [715, 11] width 18 height 17
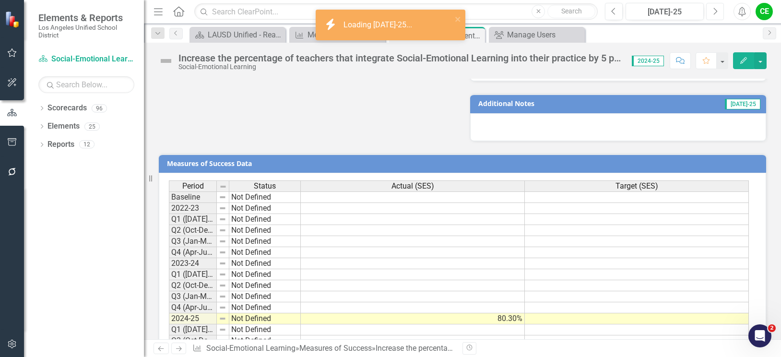
scroll to position [749, 0]
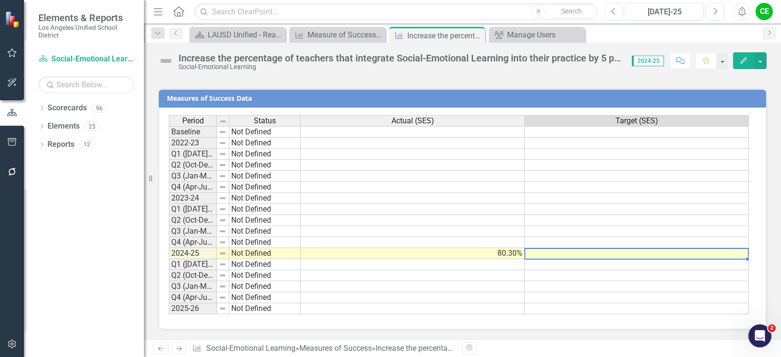
click at [600, 255] on td at bounding box center [637, 253] width 224 height 11
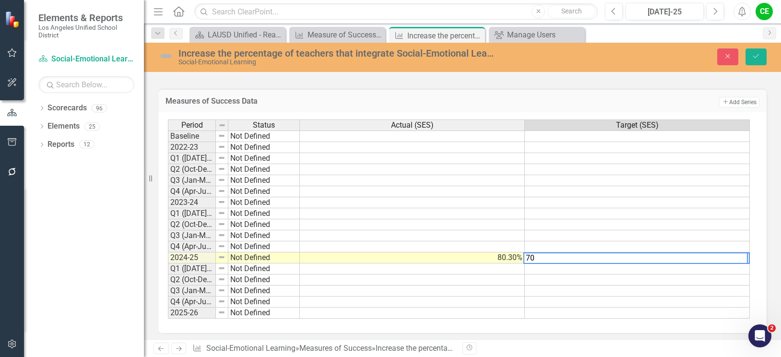
click at [628, 316] on td at bounding box center [637, 312] width 225 height 11
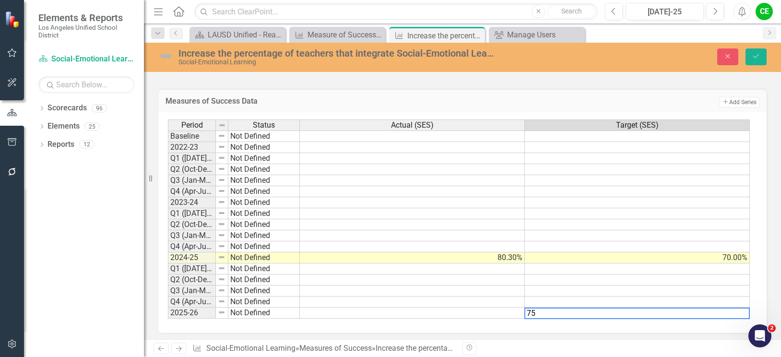
type textarea "75"
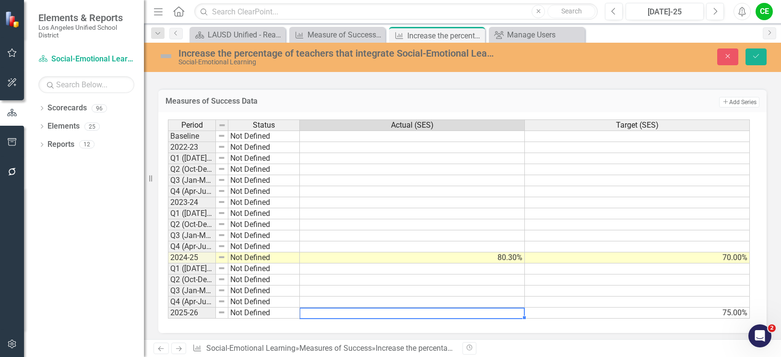
click at [487, 312] on td at bounding box center [412, 312] width 225 height 11
click at [757, 54] on icon "Save" at bounding box center [755, 56] width 9 height 7
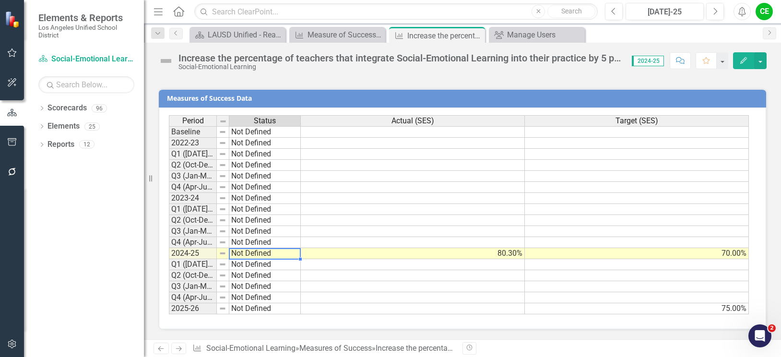
click at [240, 252] on td "Not Defined" at bounding box center [264, 253] width 71 height 11
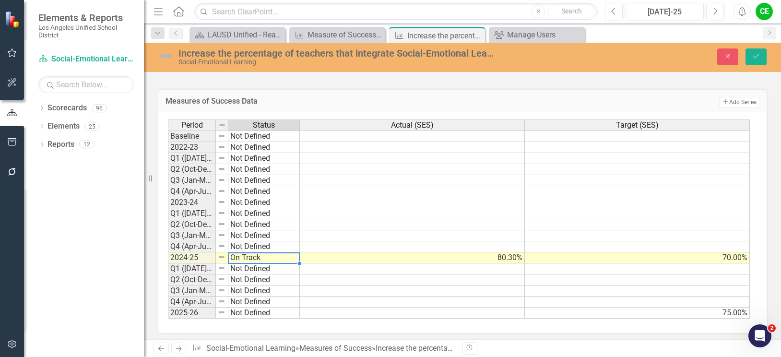
click at [260, 172] on div "Period Status Actual (SES) Target (SES) Baseline Not Defined 2022-23 Not Define…" at bounding box center [459, 218] width 582 height 199
click at [756, 57] on icon "Save" at bounding box center [755, 56] width 9 height 7
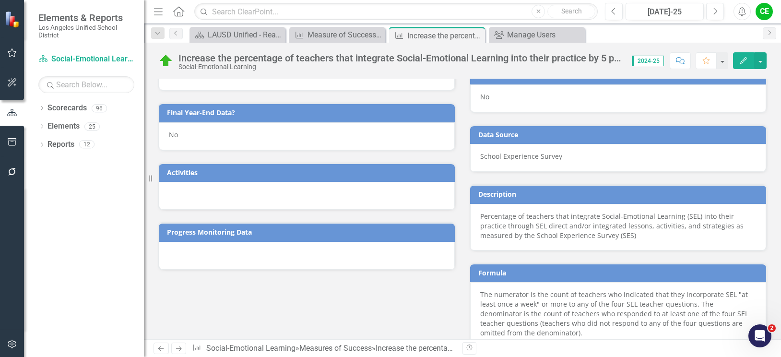
scroll to position [413, 0]
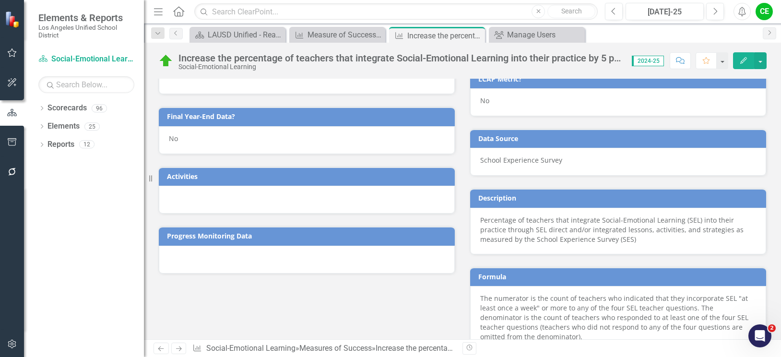
click at [184, 140] on div "No" at bounding box center [307, 140] width 296 height 28
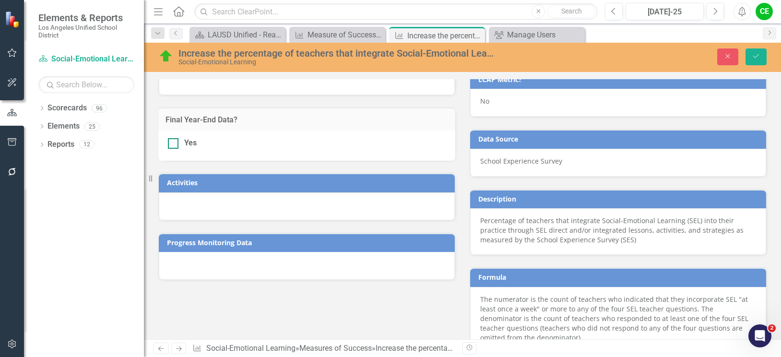
click at [174, 145] on div at bounding box center [173, 143] width 11 height 11
click at [174, 144] on input "Yes" at bounding box center [171, 141] width 6 height 6
checkbox input "true"
click at [759, 52] on button "Save" at bounding box center [755, 56] width 21 height 17
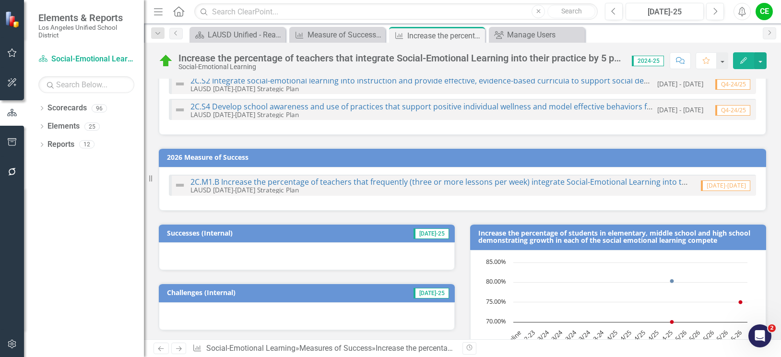
scroll to position [48, 0]
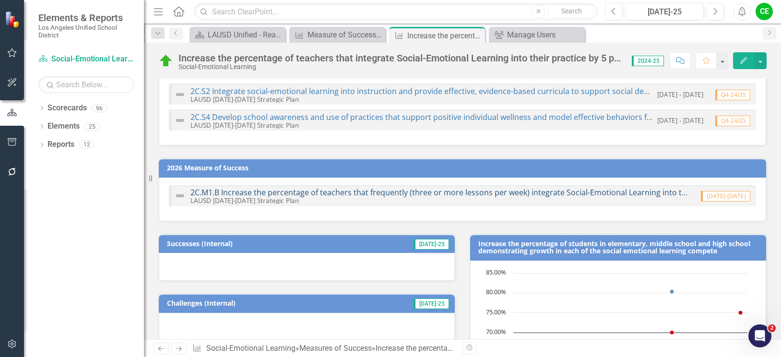
click at [411, 192] on link "2C.M1.B Increase the percentage of teachers that frequently (three or more less…" at bounding box center [757, 192] width 1134 height 11
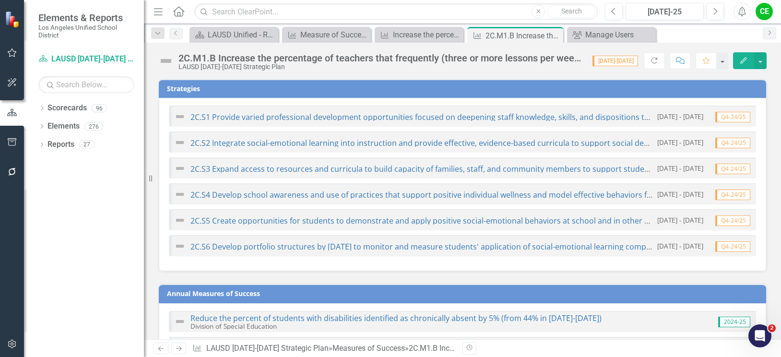
checkbox input "true"
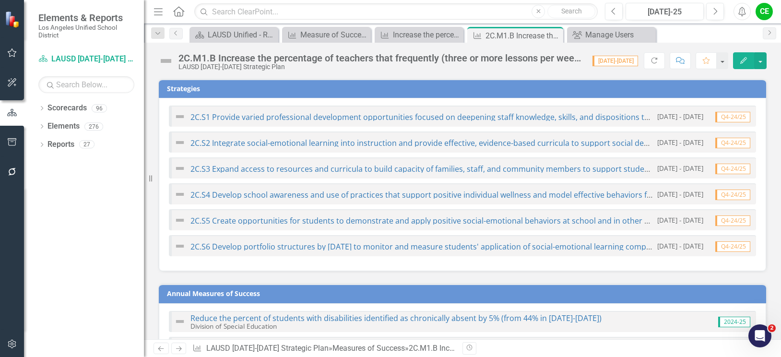
checkbox input "true"
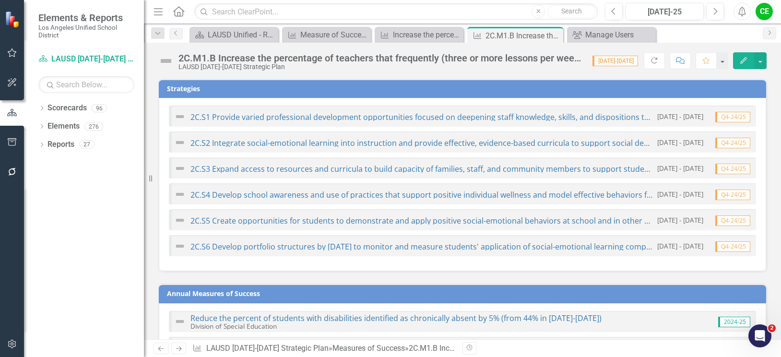
checkbox input "true"
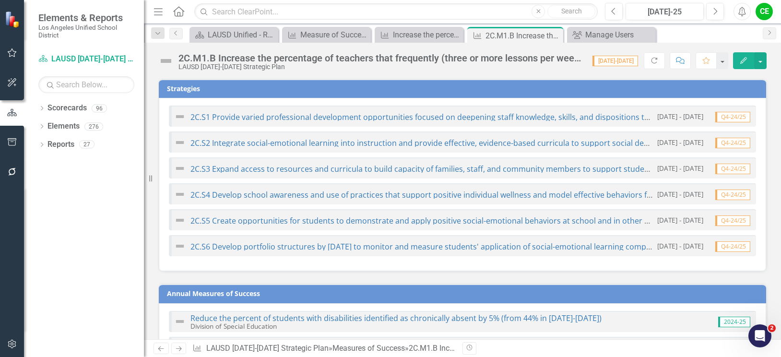
checkbox input "true"
click at [616, 9] on icon "Previous" at bounding box center [613, 11] width 5 height 9
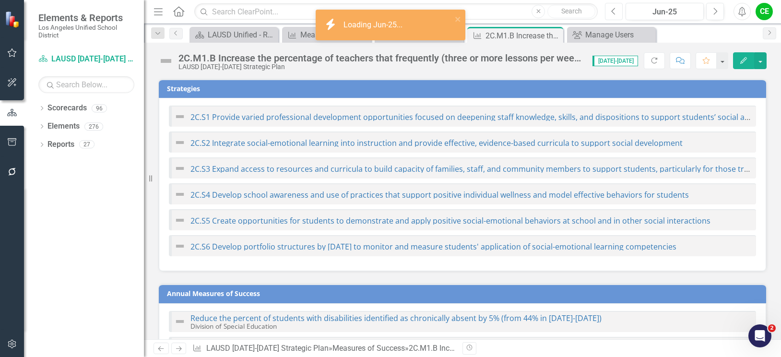
checkbox input "true"
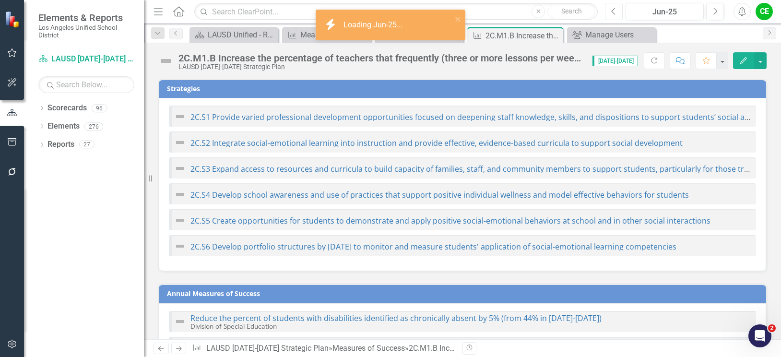
checkbox input "true"
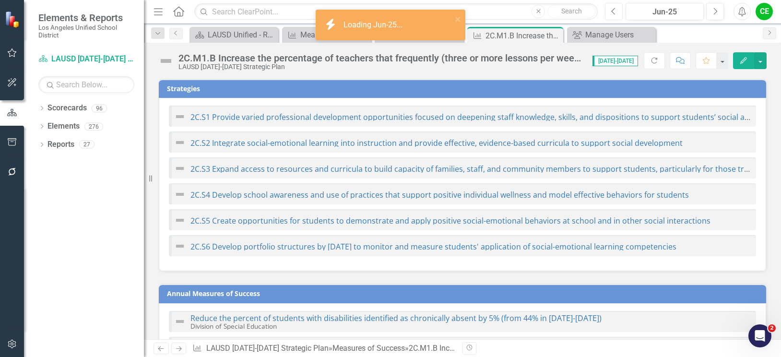
checkbox input "true"
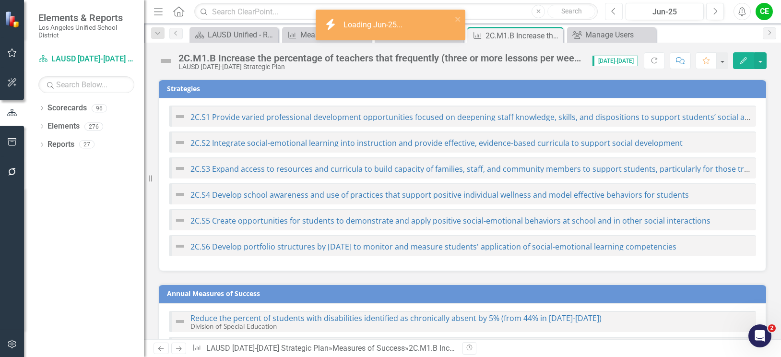
checkbox input "true"
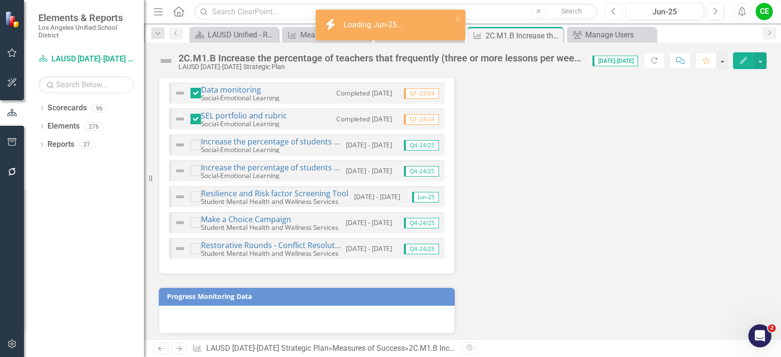
scroll to position [1644, 0]
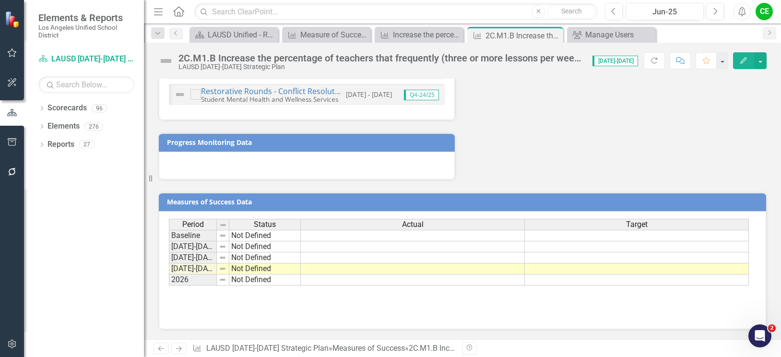
click at [581, 269] on td at bounding box center [637, 268] width 224 height 11
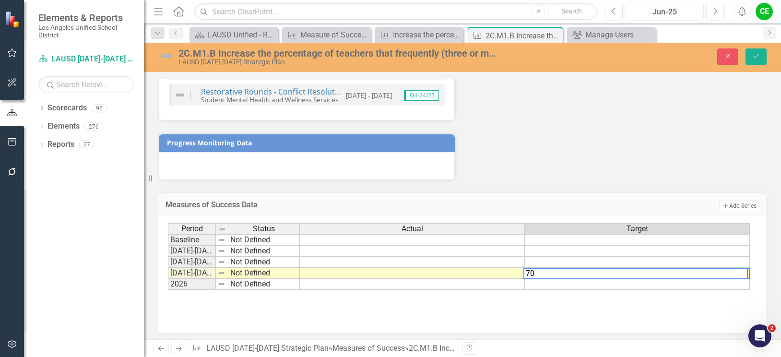
click at [582, 286] on td at bounding box center [637, 284] width 225 height 11
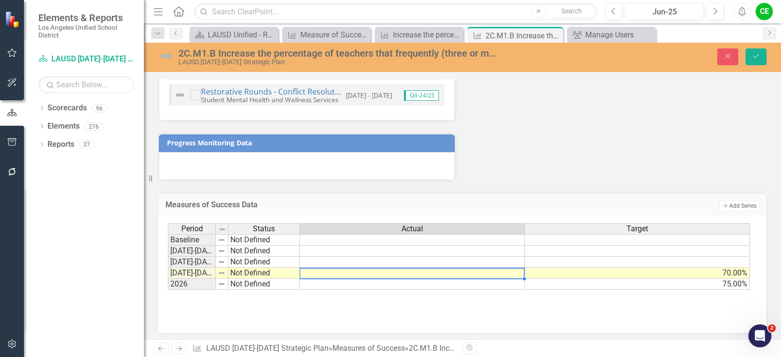
click at [494, 274] on td at bounding box center [412, 273] width 225 height 11
type textarea "80.3"
click at [494, 283] on td at bounding box center [412, 284] width 225 height 11
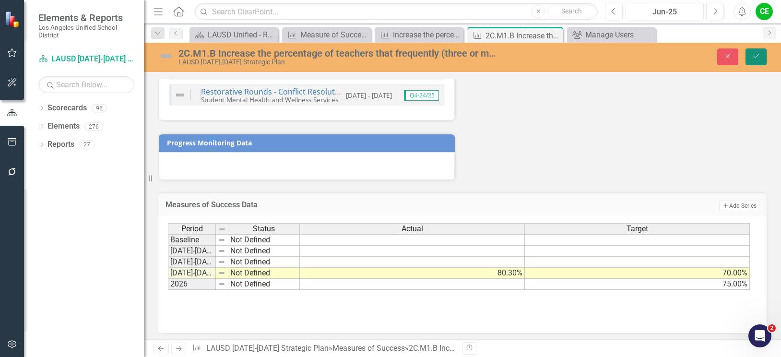
click at [755, 53] on icon "Save" at bounding box center [755, 56] width 9 height 7
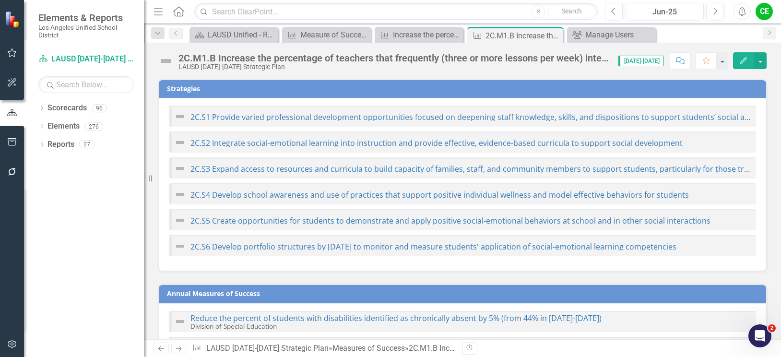
checkbox input "false"
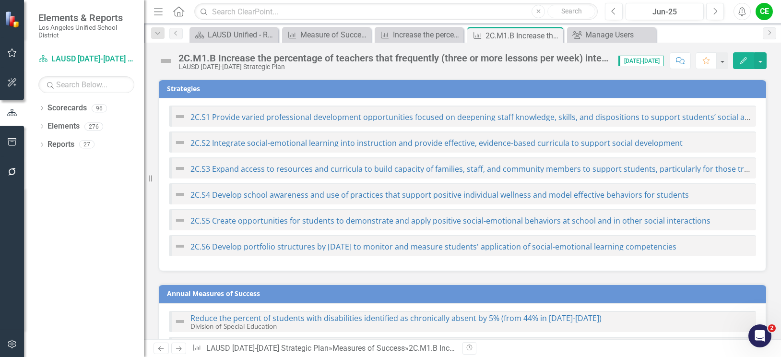
checkbox input "false"
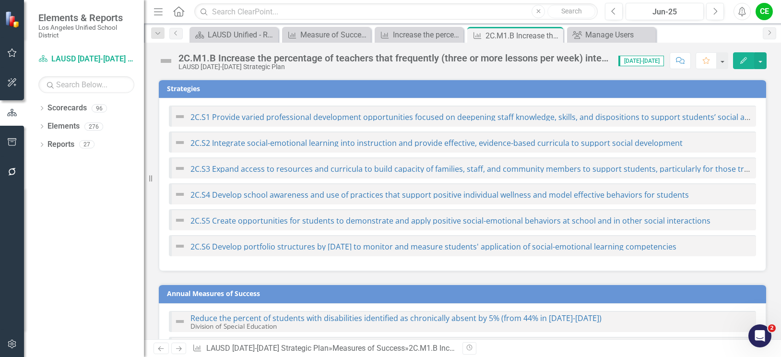
checkbox input "false"
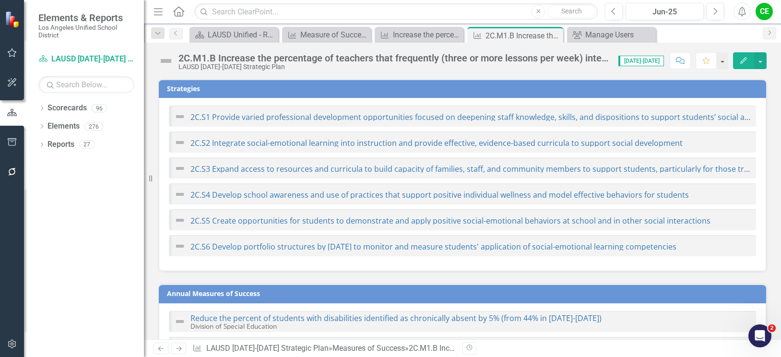
checkbox input "false"
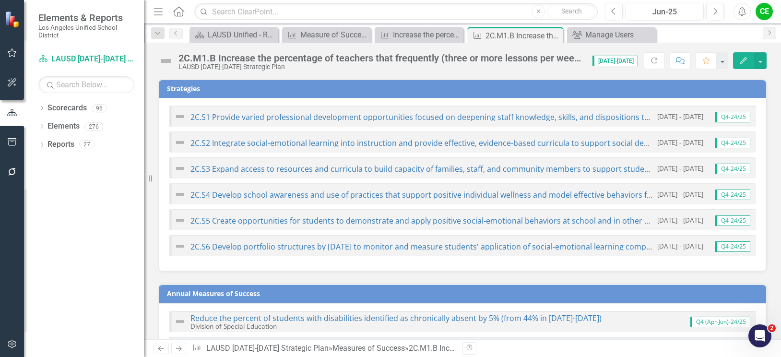
checkbox input "true"
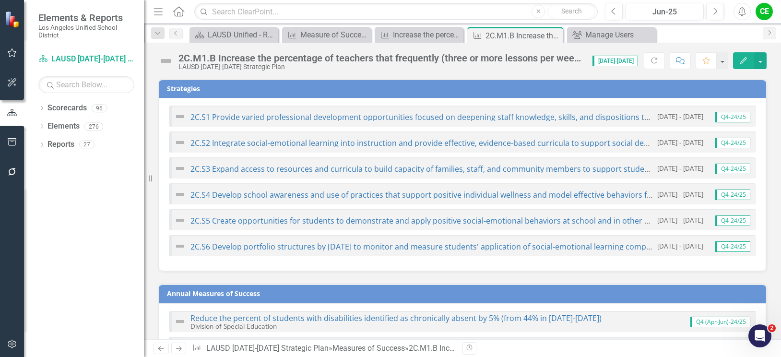
checkbox input "true"
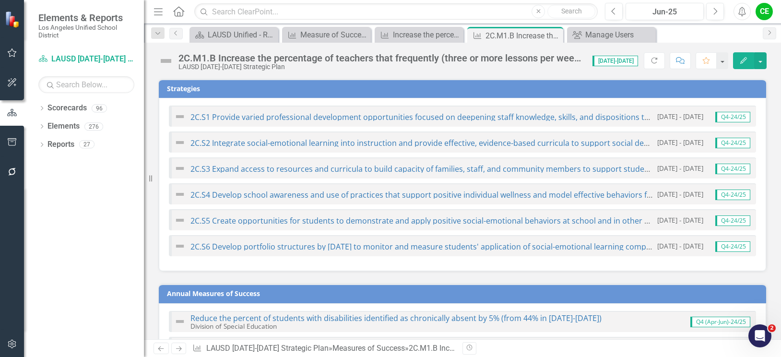
checkbox input "true"
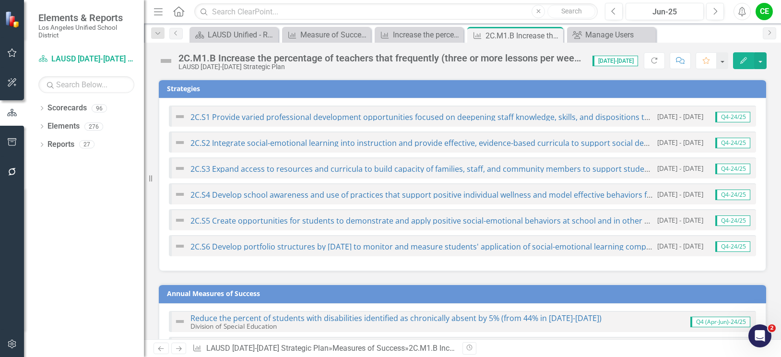
checkbox input "true"
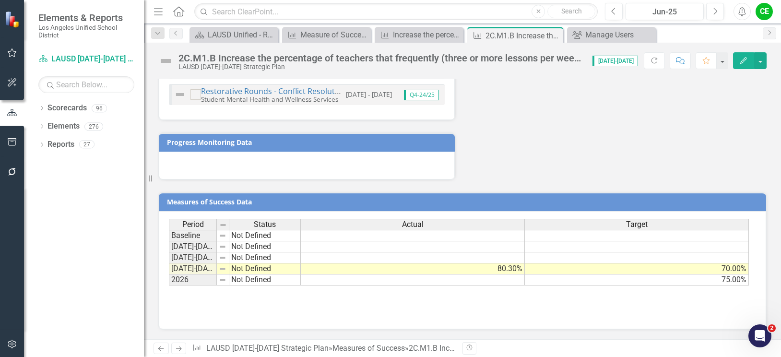
click at [244, 267] on td "Not Defined" at bounding box center [264, 268] width 71 height 11
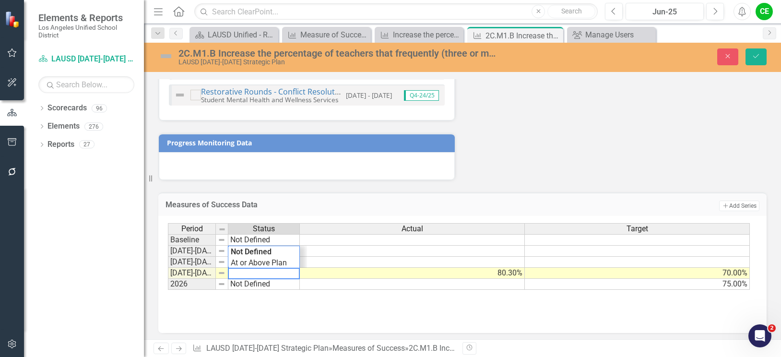
drag, startPoint x: 283, startPoint y: 273, endPoint x: 192, endPoint y: 276, distance: 91.1
click at [192, 276] on div "Period Status Actual Target Baseline Not Defined [DATE]-[DATE] Not Defined [DAT…" at bounding box center [459, 256] width 582 height 67
click at [272, 262] on div "Period Status Actual Target Baseline Not Defined [DATE]-[DATE] Not Defined [DAT…" at bounding box center [459, 256] width 582 height 67
type textarea "On Track"
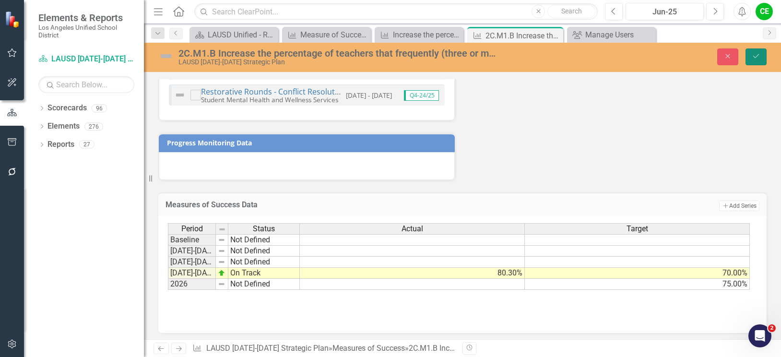
click at [755, 48] on button "Save" at bounding box center [755, 56] width 21 height 17
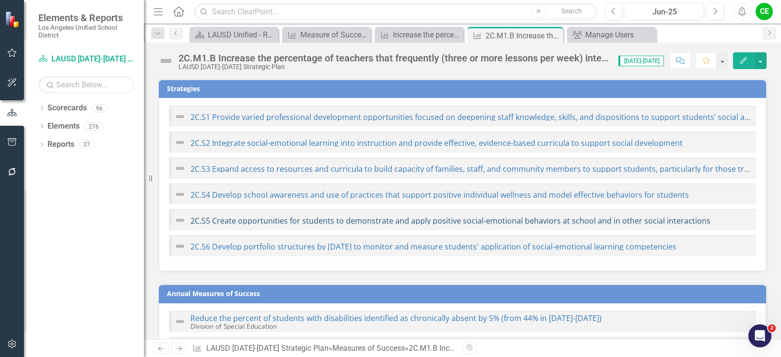
checkbox input "false"
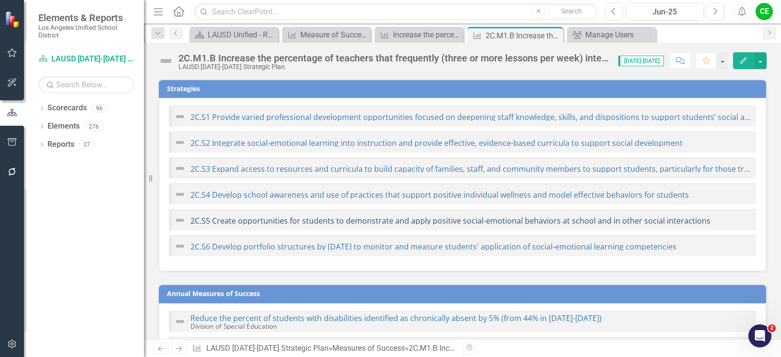
checkbox input "false"
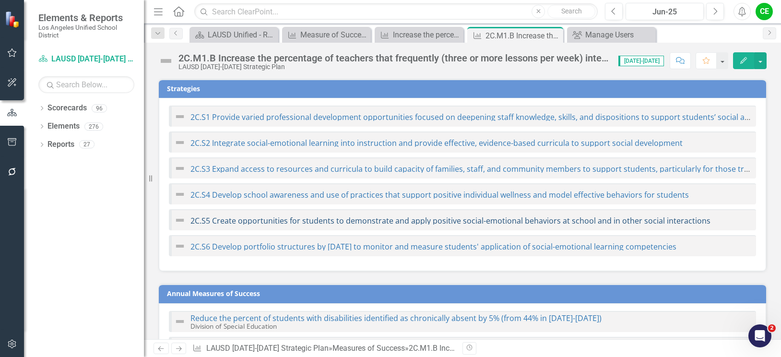
checkbox input "false"
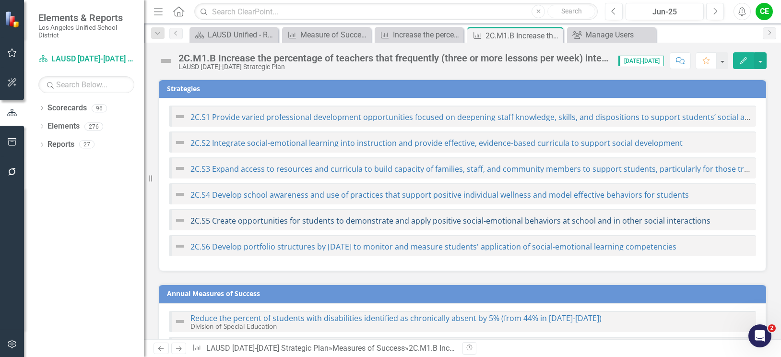
checkbox input "false"
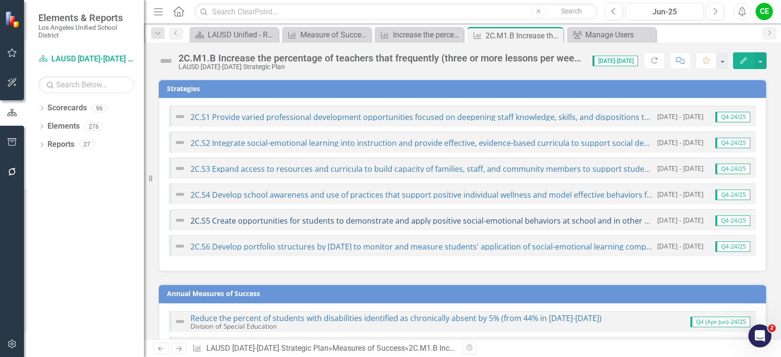
checkbox input "true"
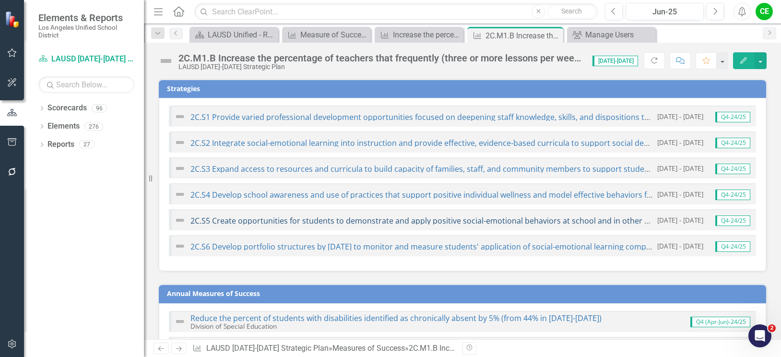
checkbox input "true"
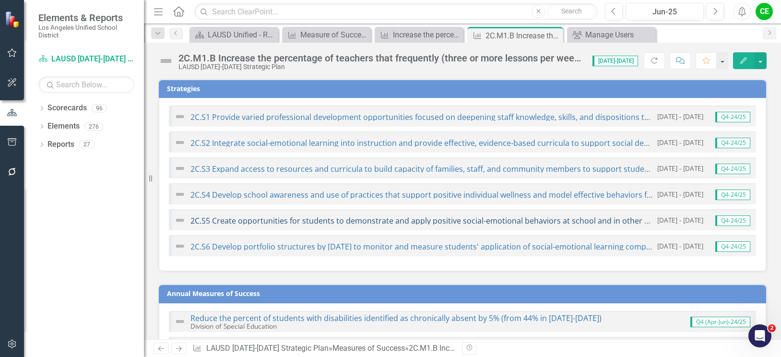
checkbox input "true"
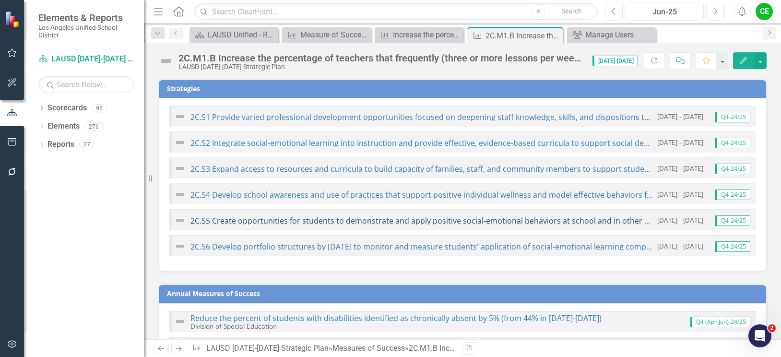
checkbox input "true"
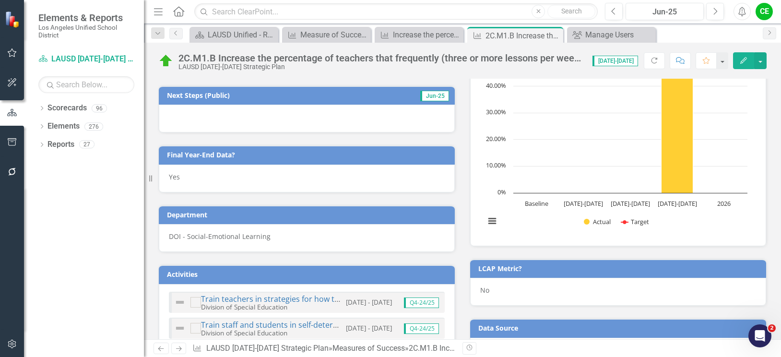
scroll to position [685, 0]
click at [194, 178] on div "Yes" at bounding box center [307, 179] width 296 height 28
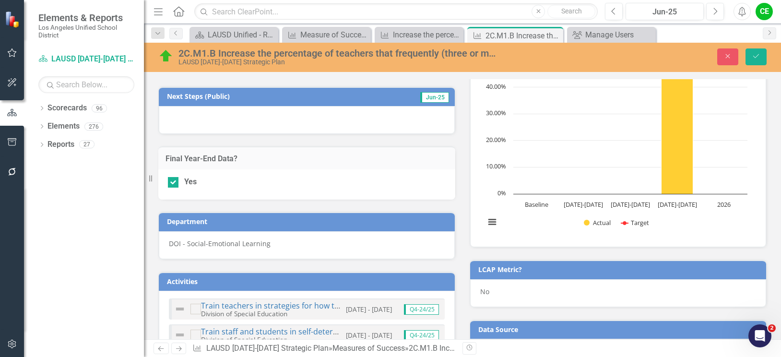
click at [329, 254] on div "DOI - Social-Emotional Learning" at bounding box center [307, 245] width 296 height 28
click at [758, 55] on icon "submit" at bounding box center [756, 56] width 6 height 4
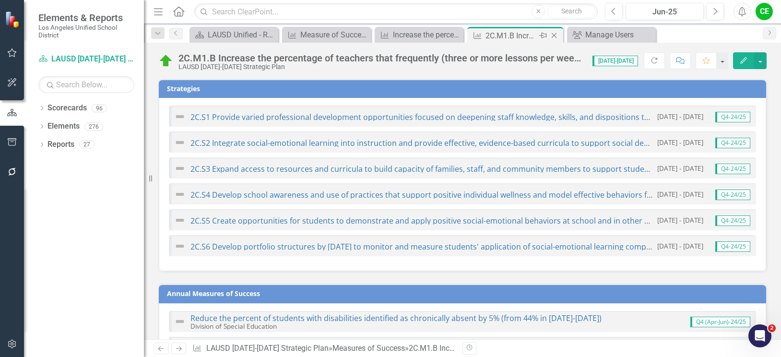
click at [551, 35] on icon "Close" at bounding box center [554, 36] width 10 height 8
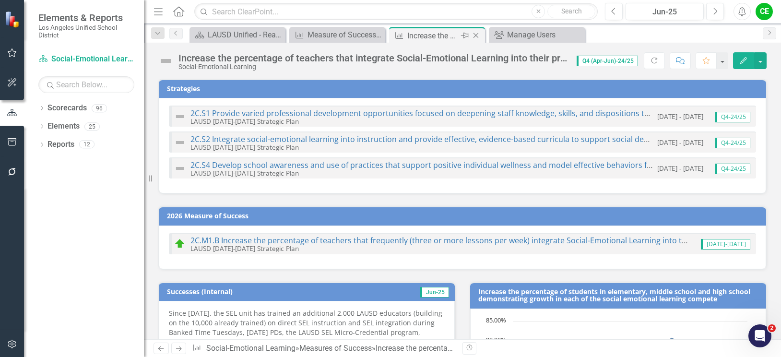
click at [475, 35] on icon "Close" at bounding box center [476, 36] width 10 height 8
